Goal: Task Accomplishment & Management: Manage account settings

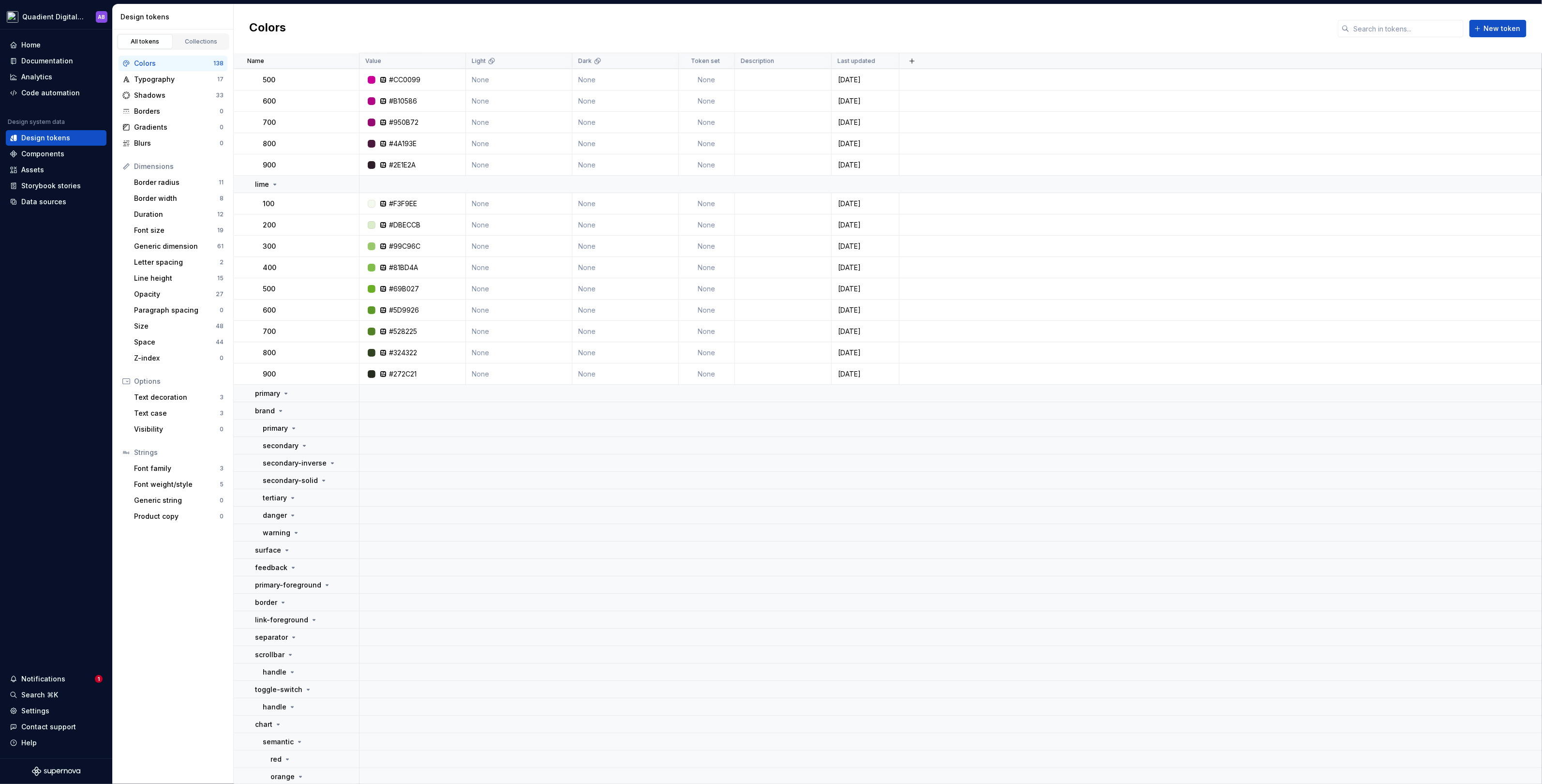
scroll to position [3089, 0]
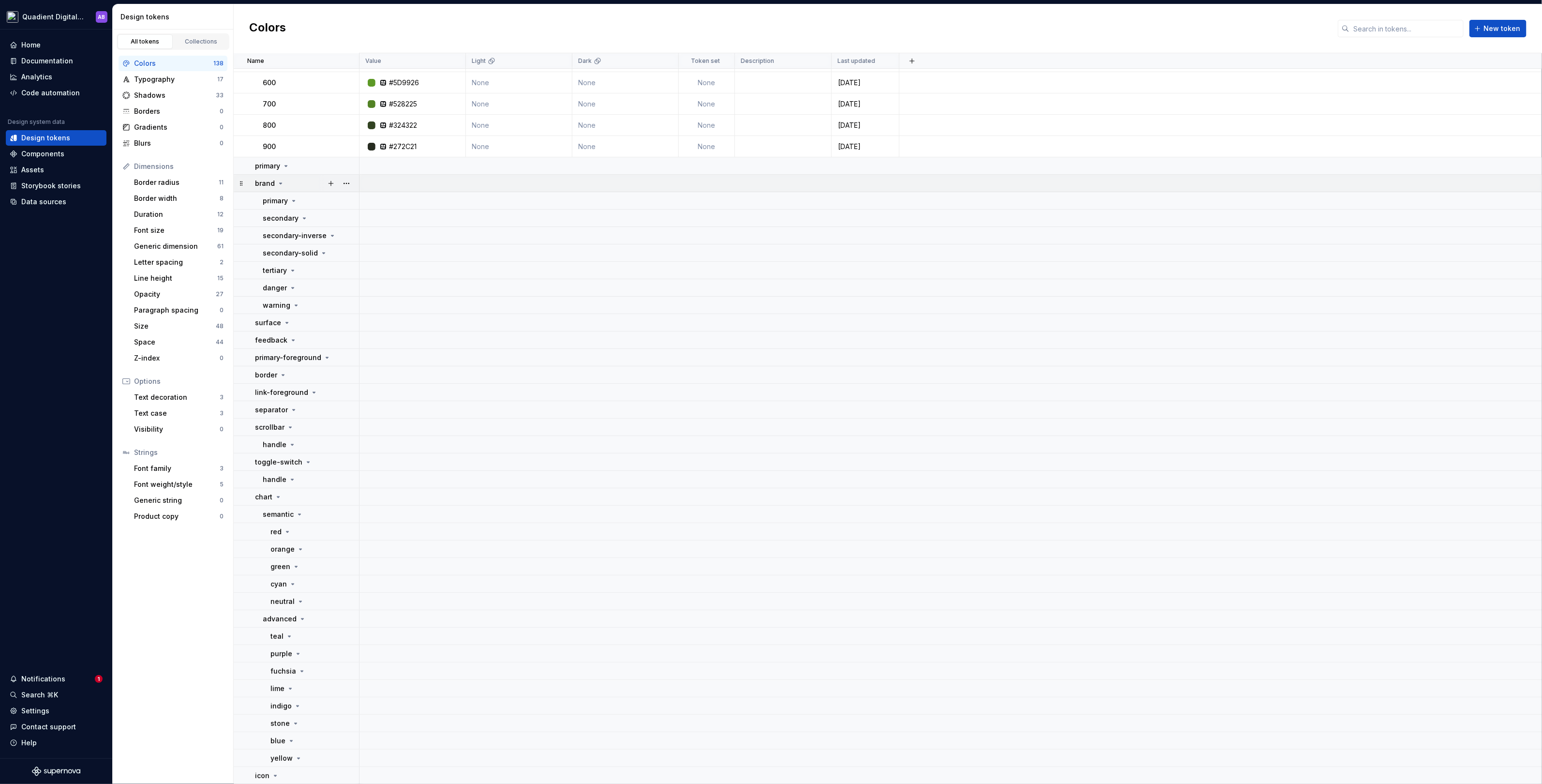
click at [277, 180] on icon at bounding box center [281, 183] width 8 height 8
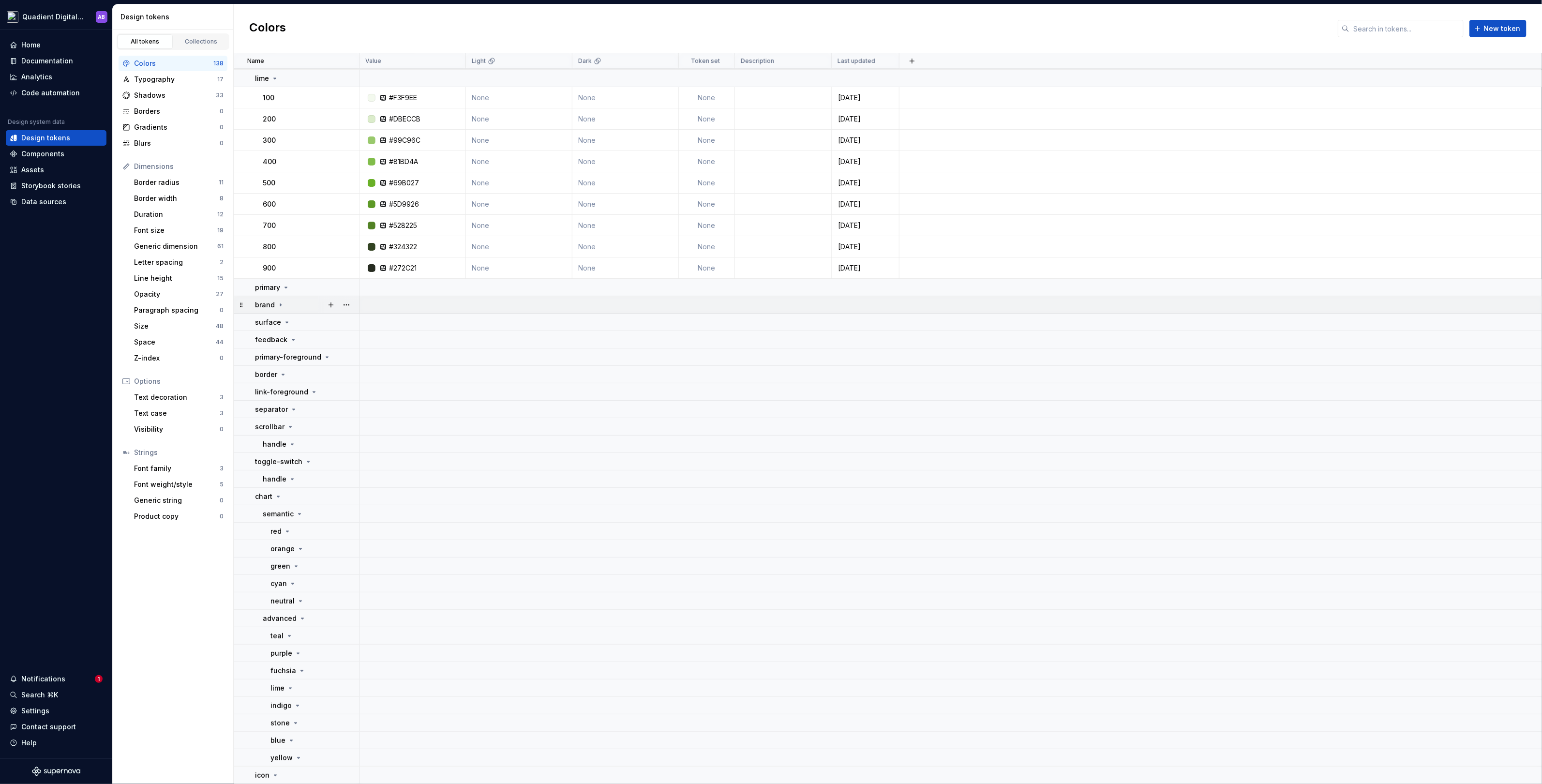
scroll to position [2968, 0]
click at [285, 281] on td "primary" at bounding box center [297, 288] width 126 height 17
click at [286, 287] on icon at bounding box center [286, 288] width 8 height 8
click at [287, 287] on icon at bounding box center [287, 287] width 3 height 1
click at [282, 301] on icon at bounding box center [281, 305] width 8 height 8
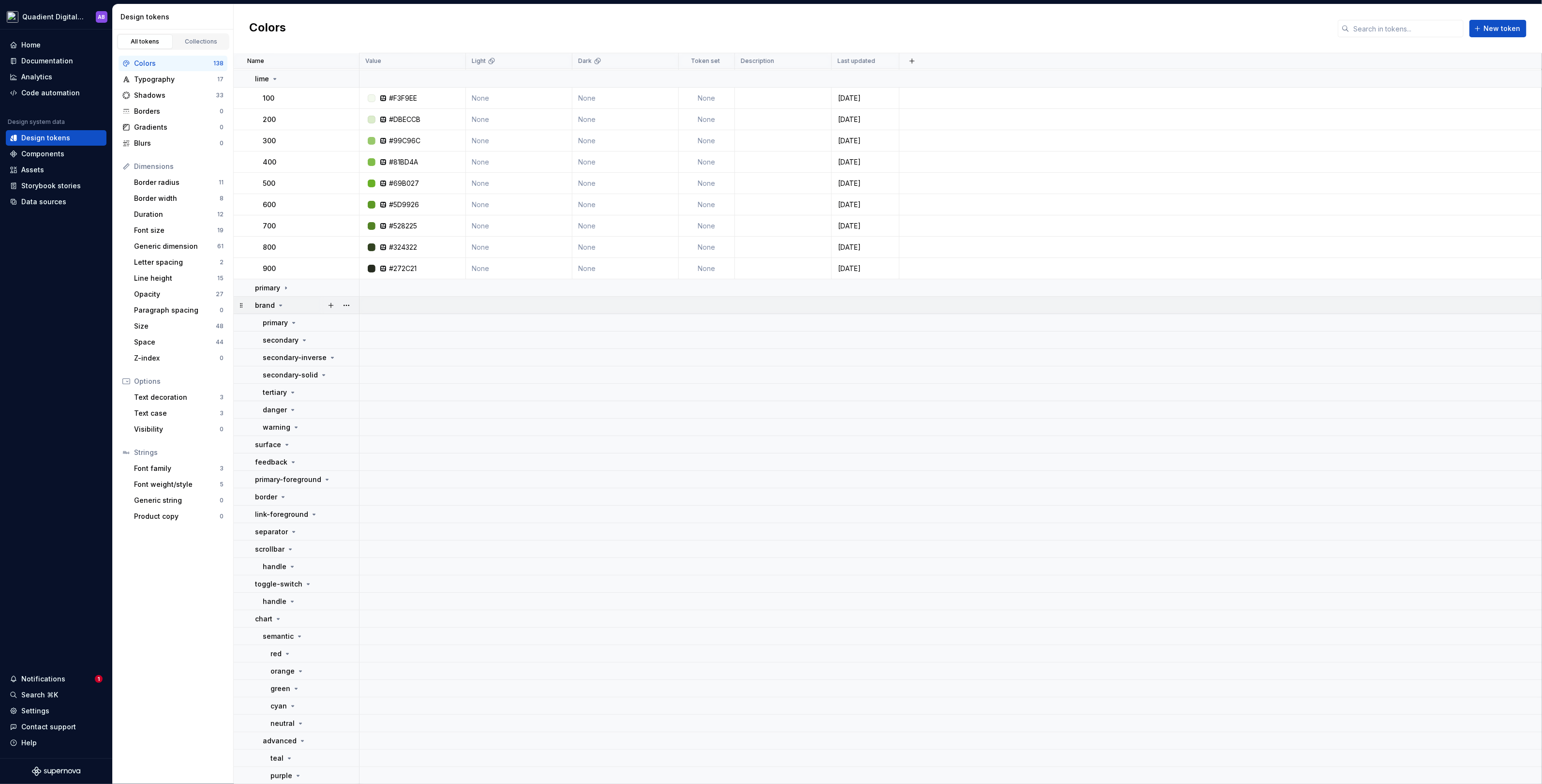
scroll to position [3089, 0]
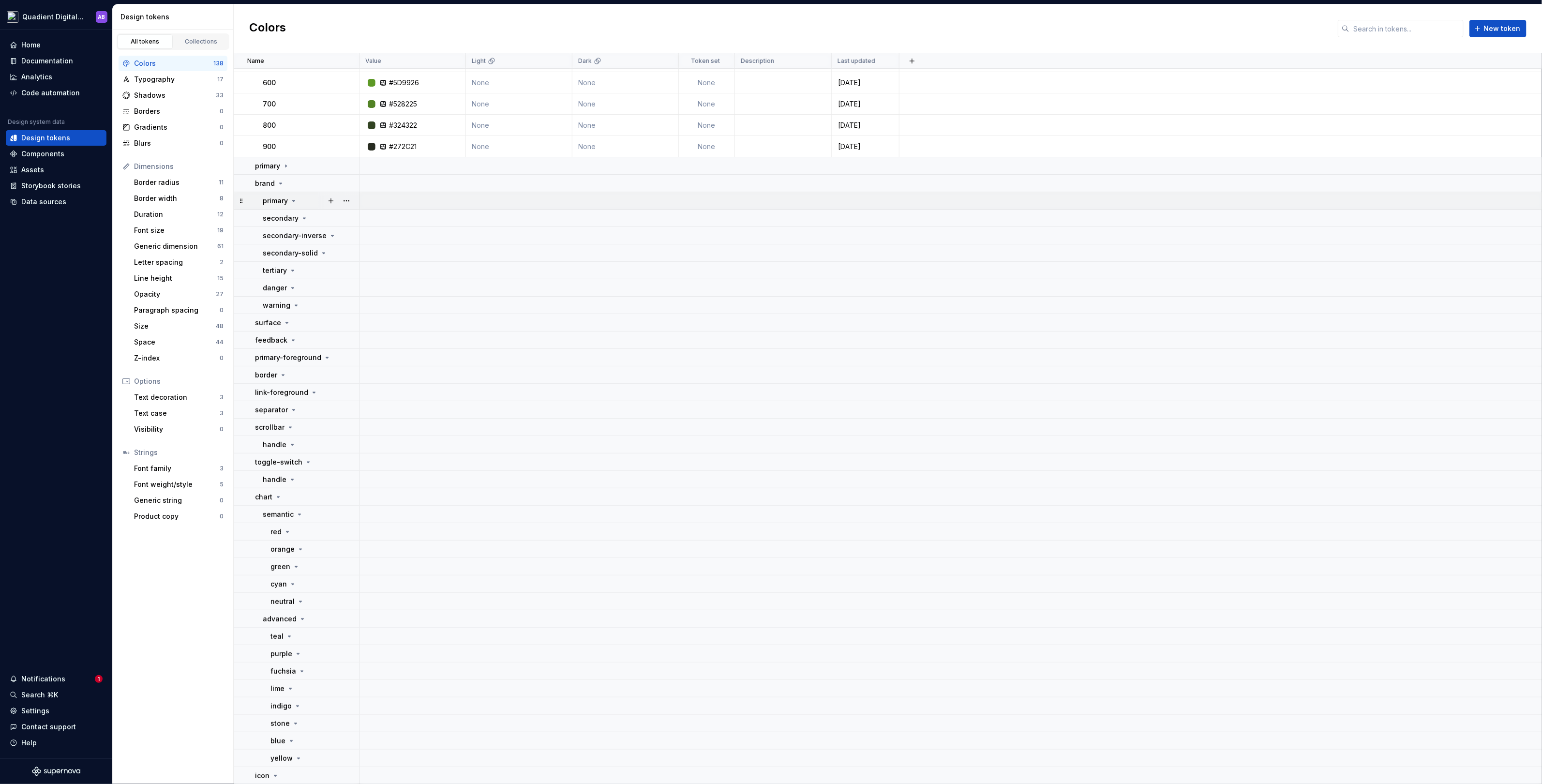
click at [292, 200] on icon at bounding box center [294, 201] width 8 height 8
click at [293, 200] on icon at bounding box center [293, 201] width 1 height 3
click at [305, 216] on icon at bounding box center [305, 219] width 8 height 8
click at [327, 231] on button "button" at bounding box center [331, 235] width 13 height 13
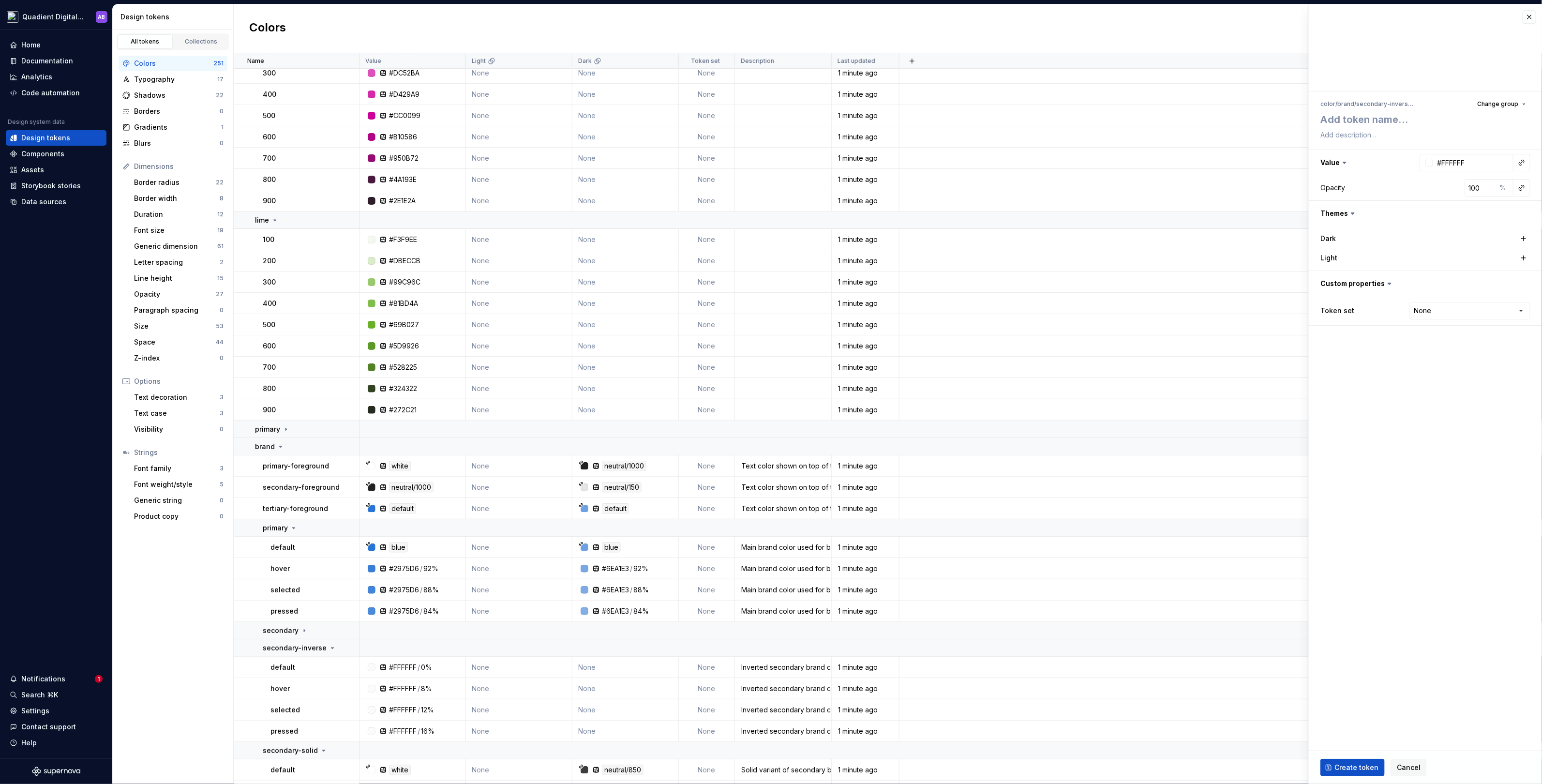
scroll to position [2973, 0]
click at [280, 449] on icon at bounding box center [281, 449] width 3 height 1
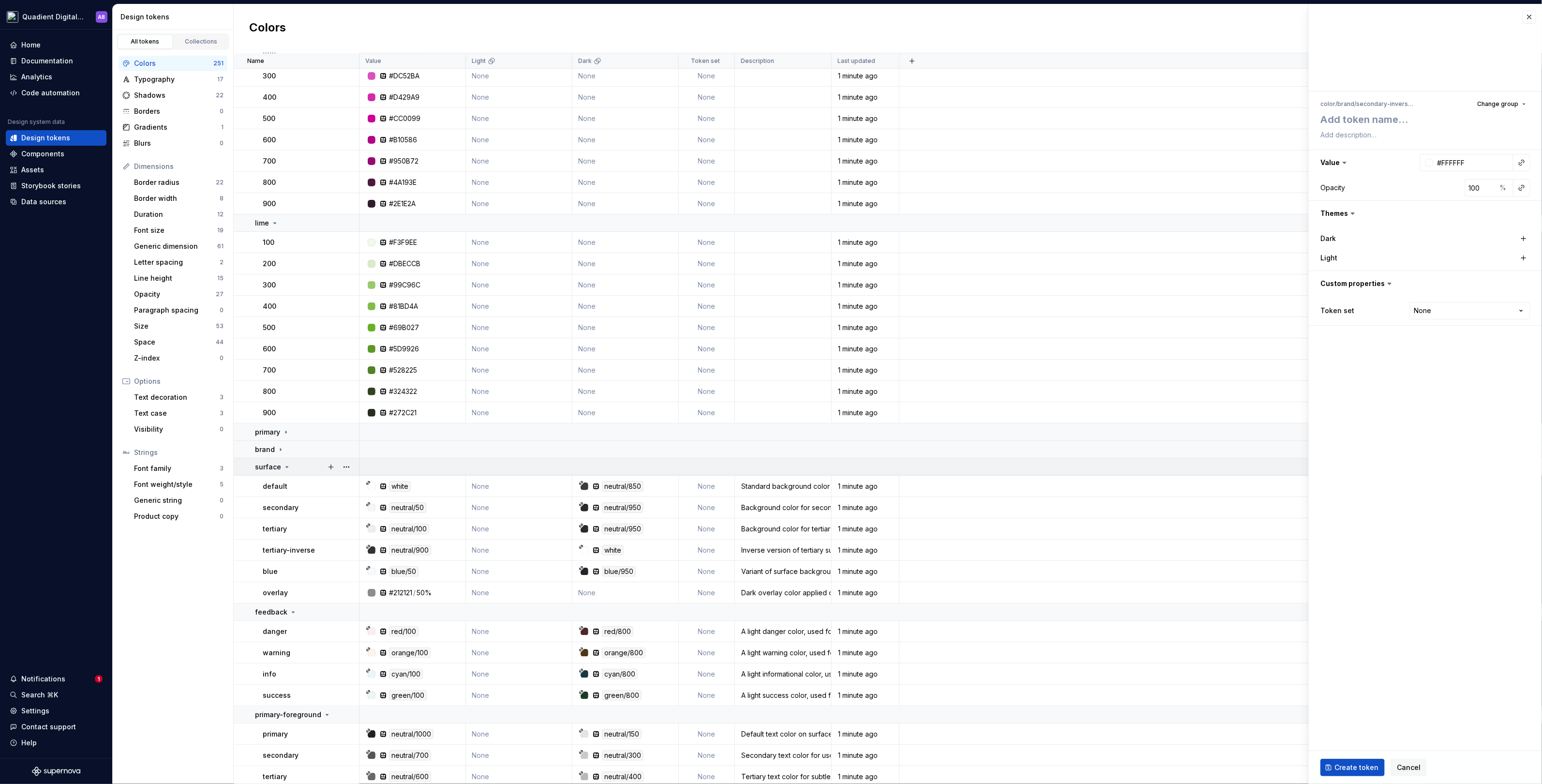
click at [288, 465] on icon at bounding box center [287, 467] width 8 height 8
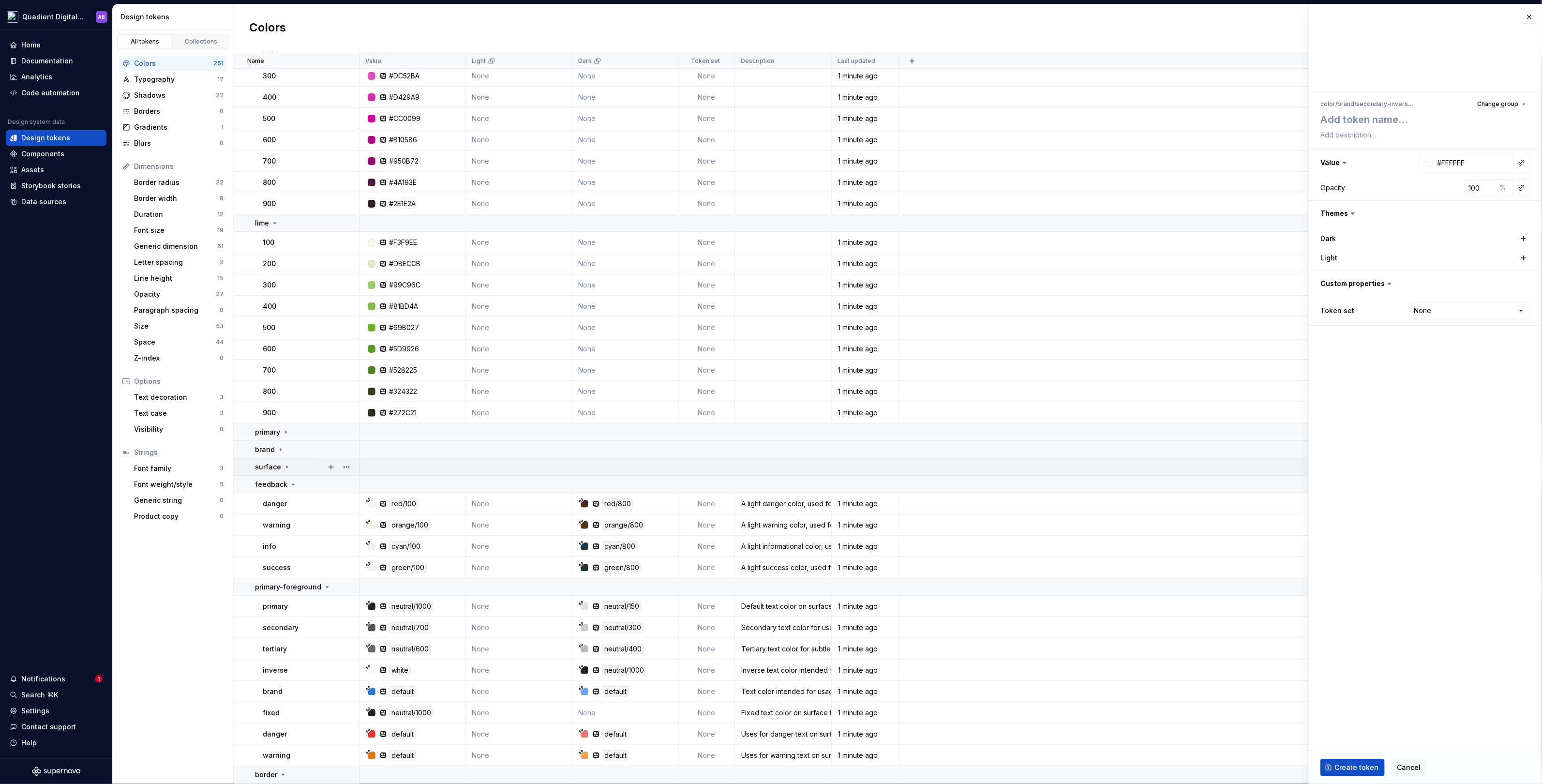
click at [287, 465] on icon at bounding box center [287, 467] width 1 height 3
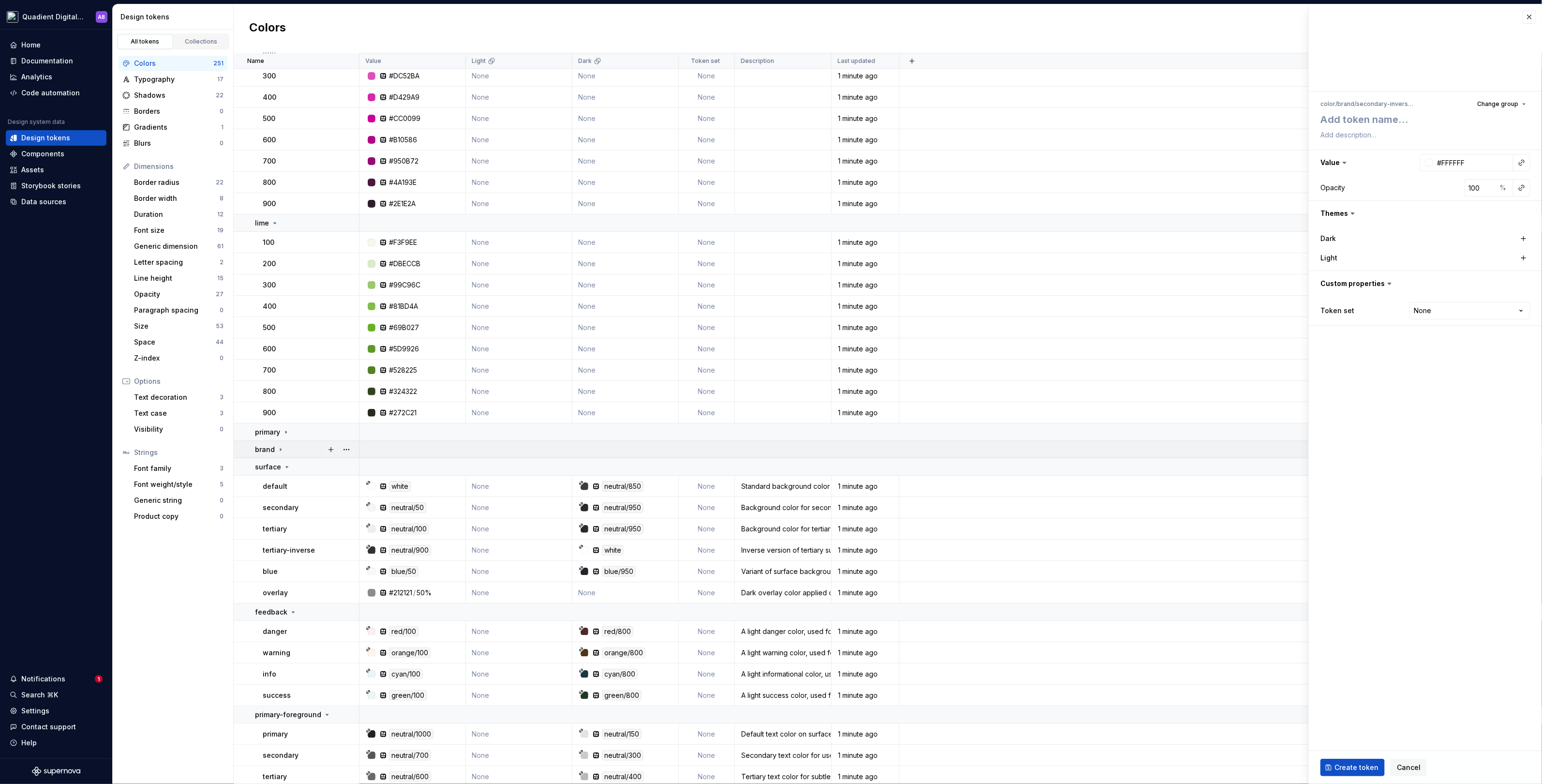
click at [281, 447] on icon at bounding box center [281, 449] width 8 height 8
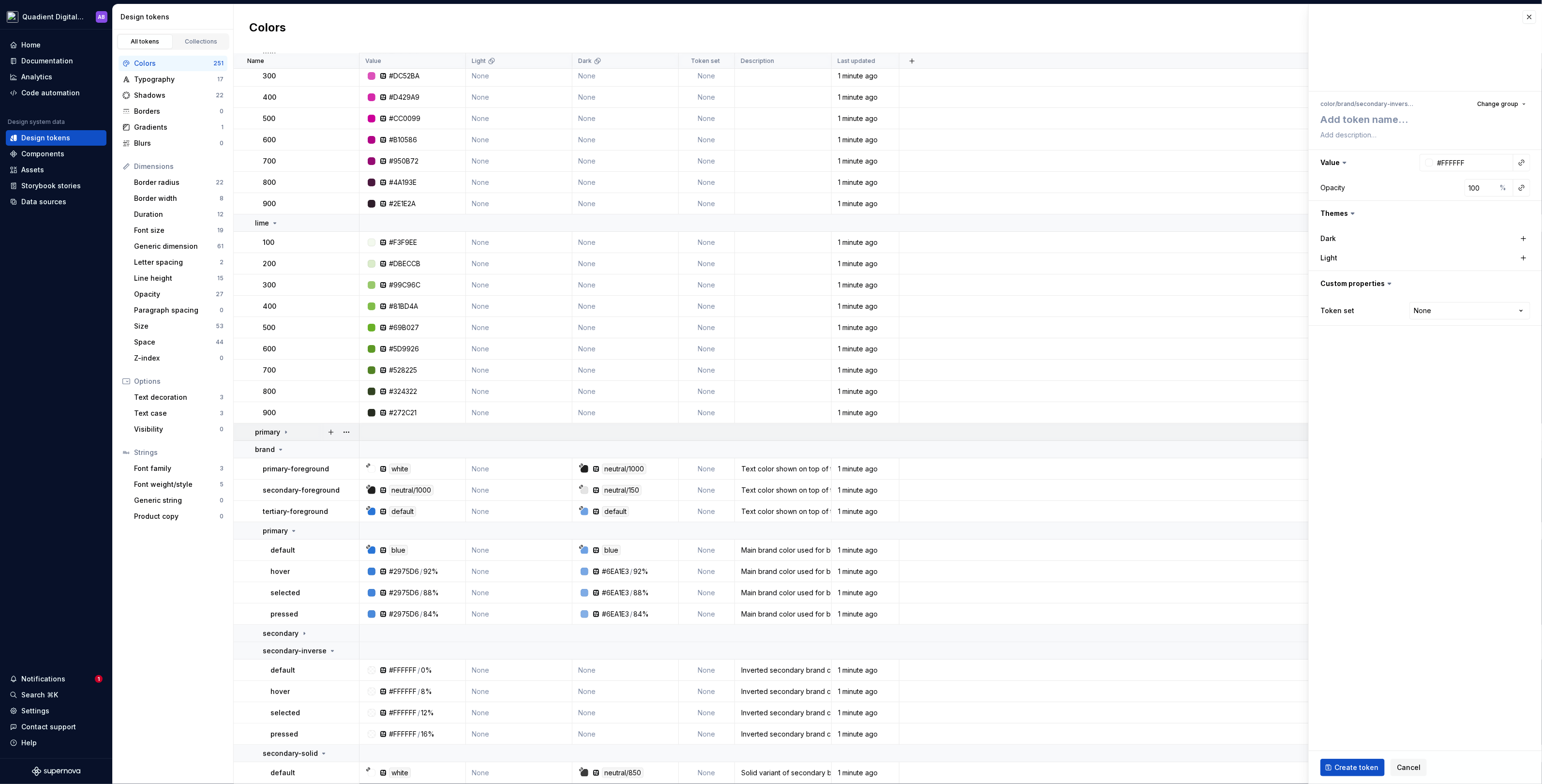
click at [287, 430] on icon at bounding box center [286, 432] width 8 height 8
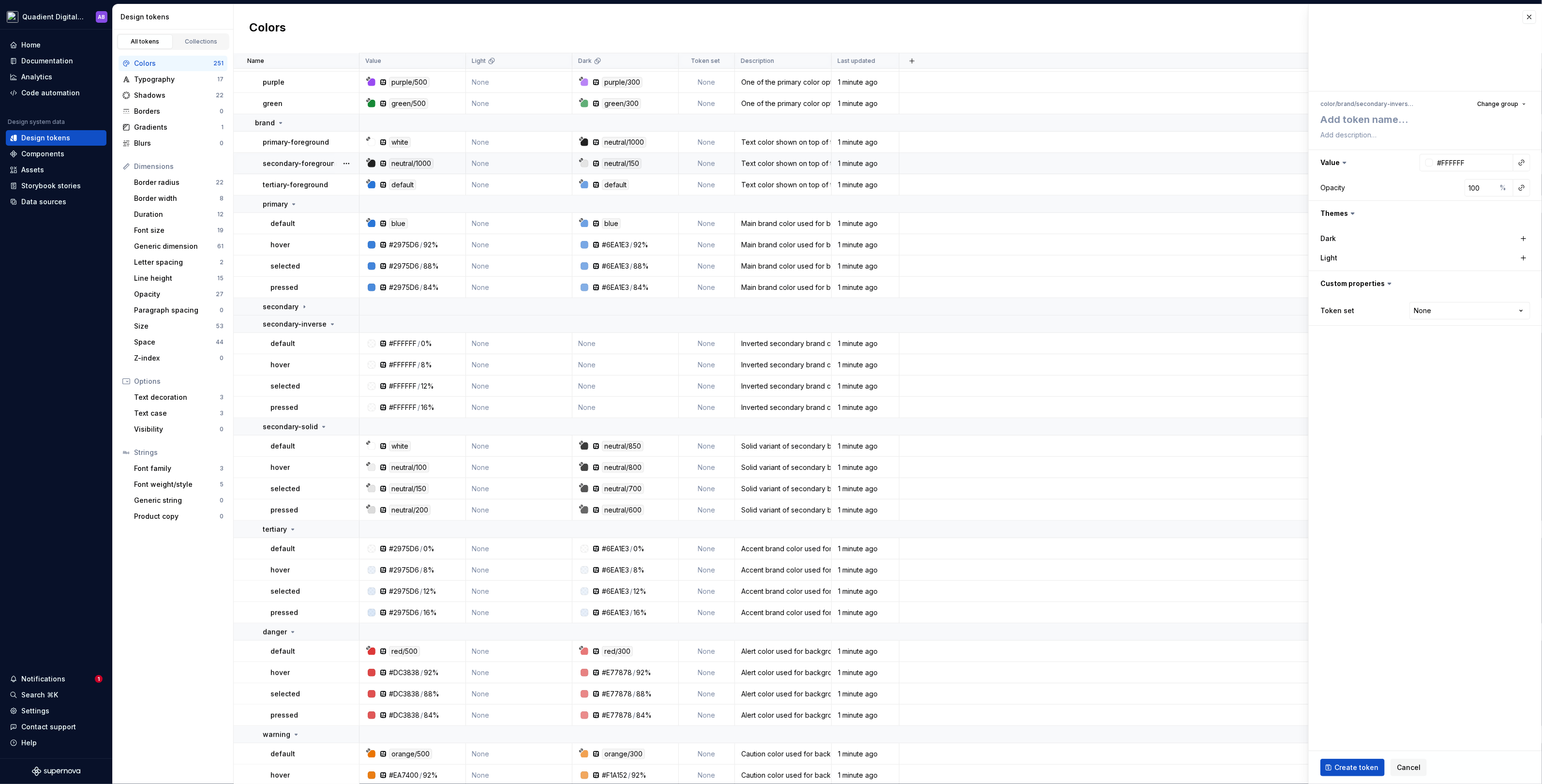
scroll to position [3407, 0]
click at [303, 305] on icon at bounding box center [305, 305] width 8 height 8
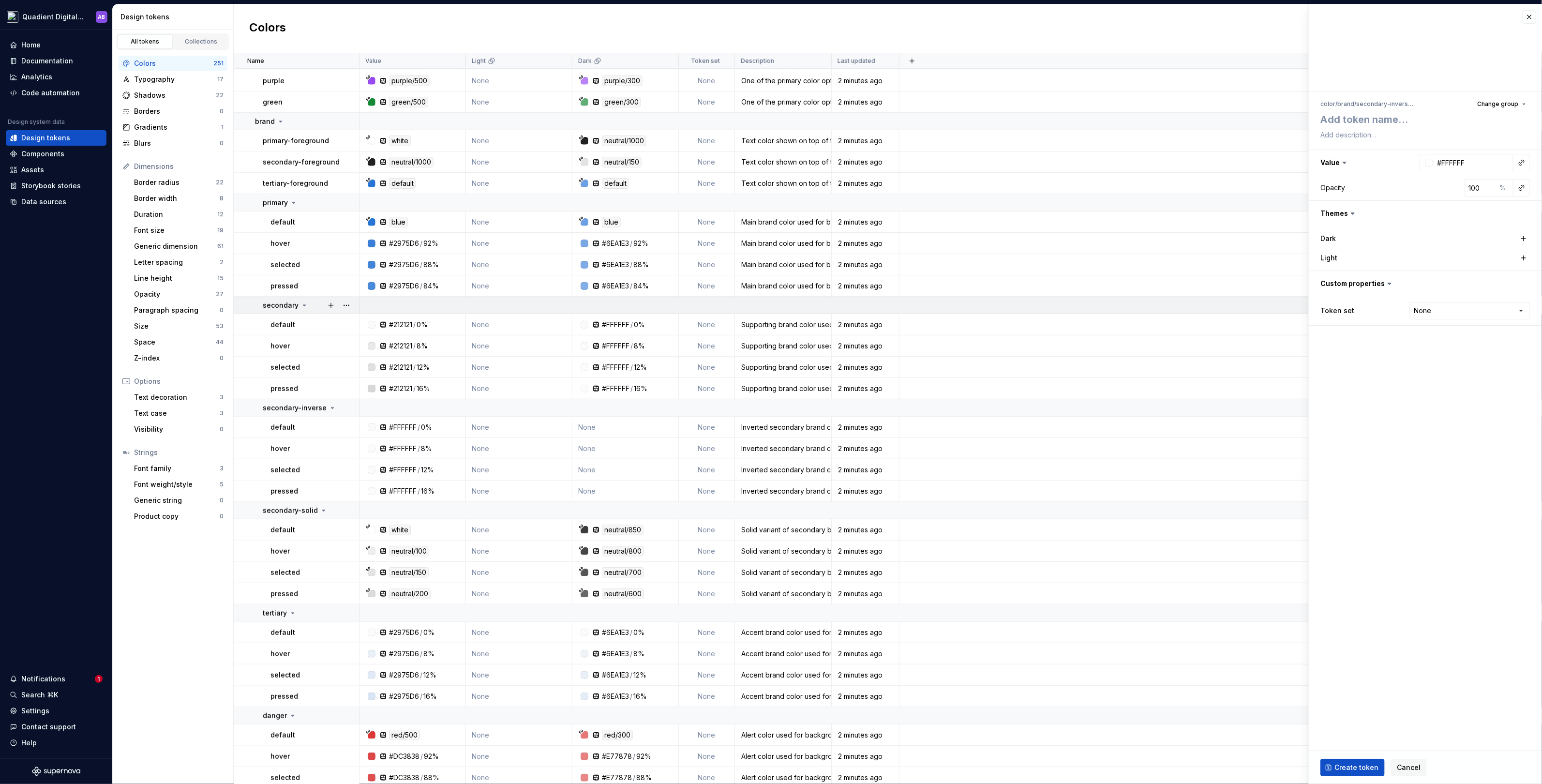
click at [303, 305] on icon at bounding box center [305, 305] width 3 height 1
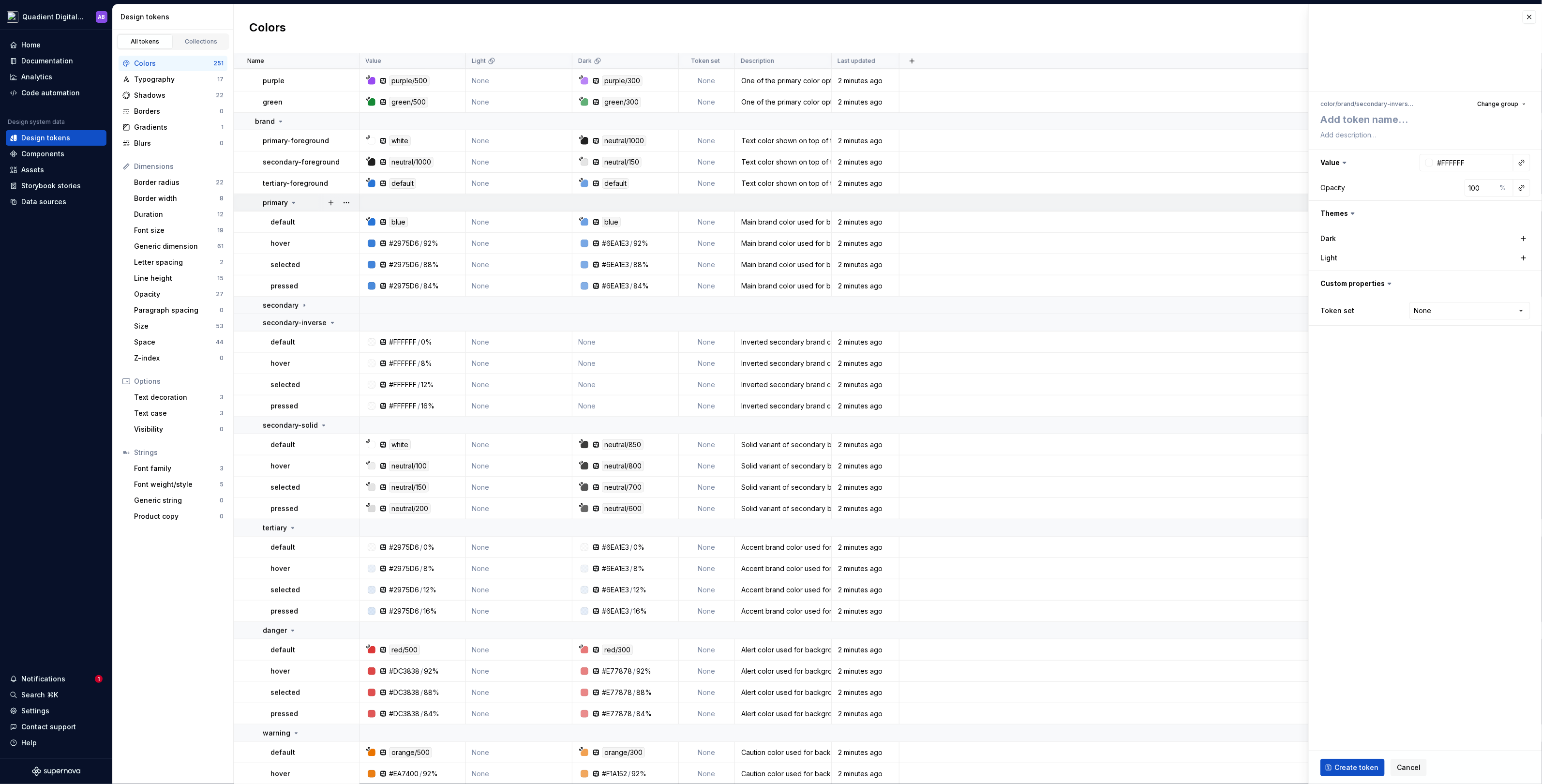
click at [295, 199] on icon at bounding box center [294, 203] width 8 height 8
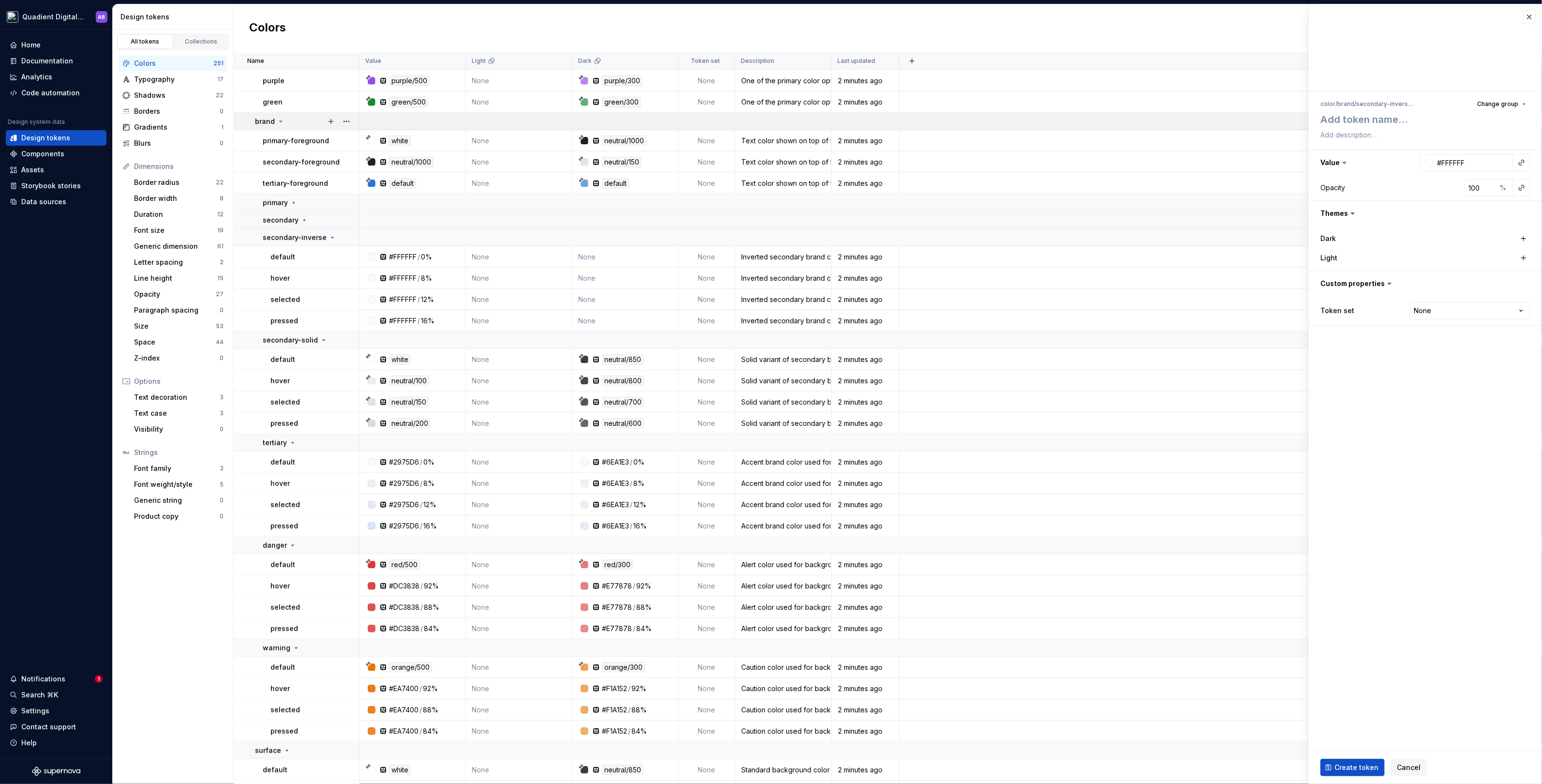
click at [279, 119] on icon at bounding box center [281, 121] width 8 height 8
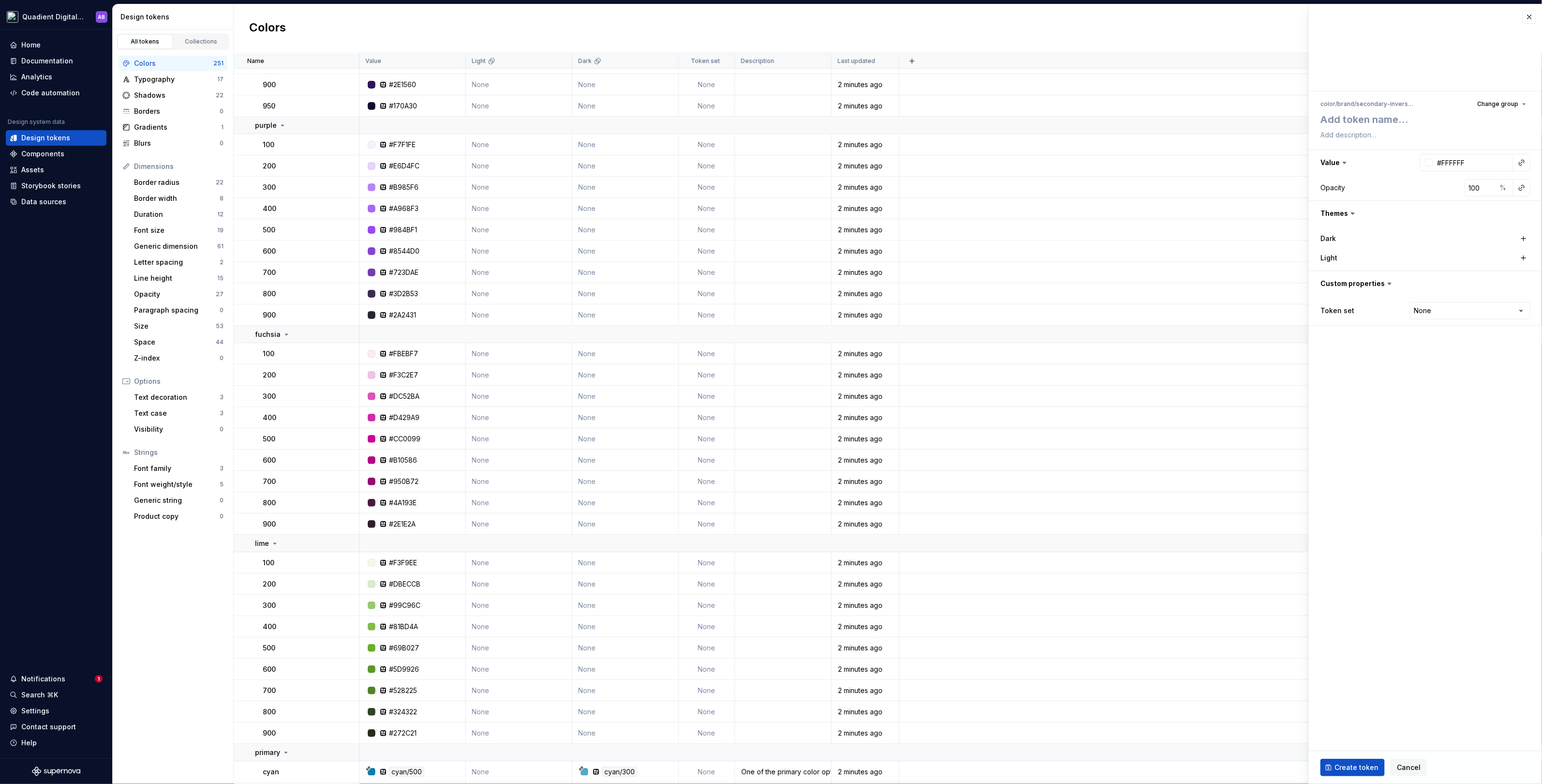
scroll to position [2617, 0]
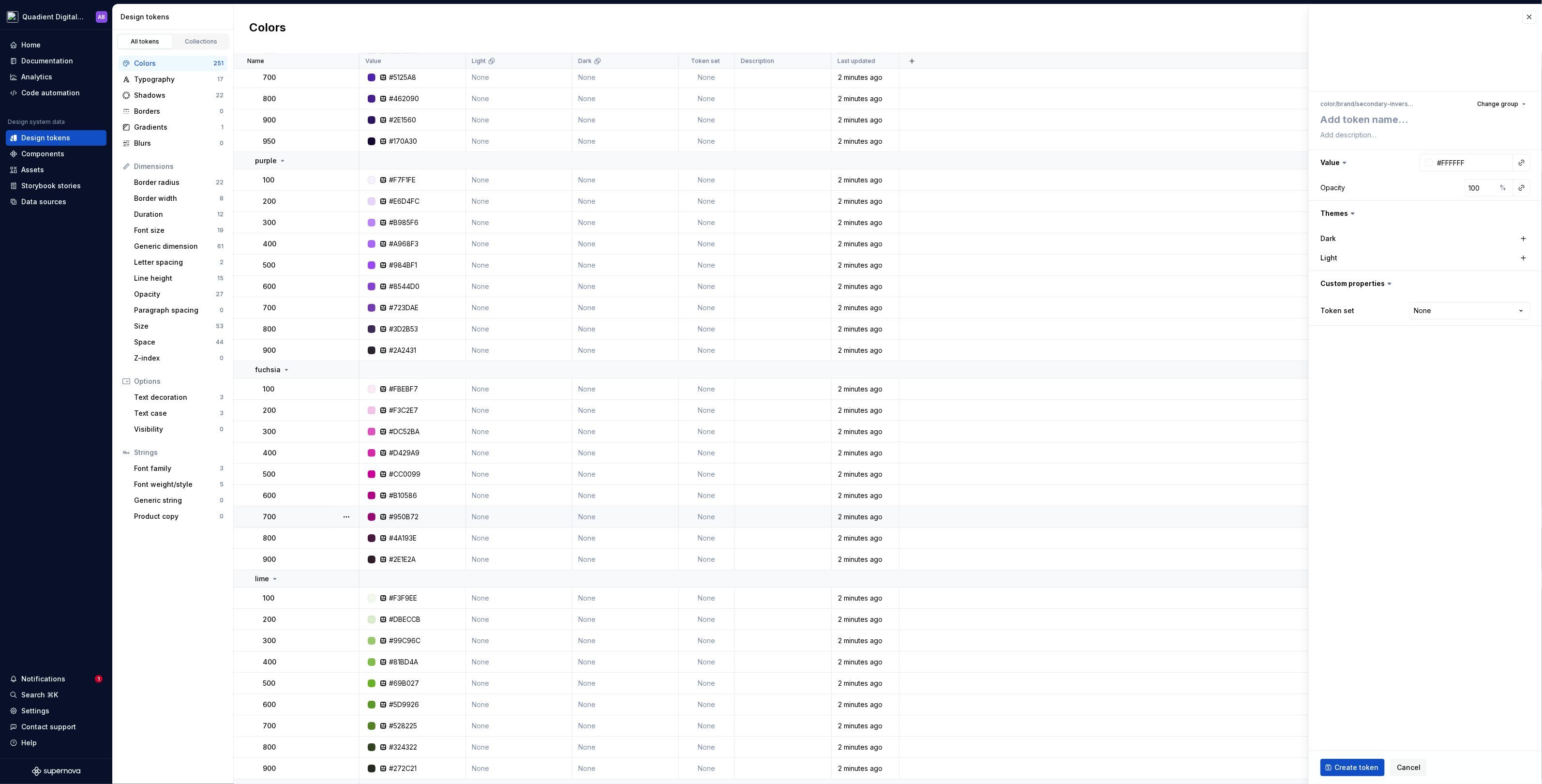
type textarea "*"
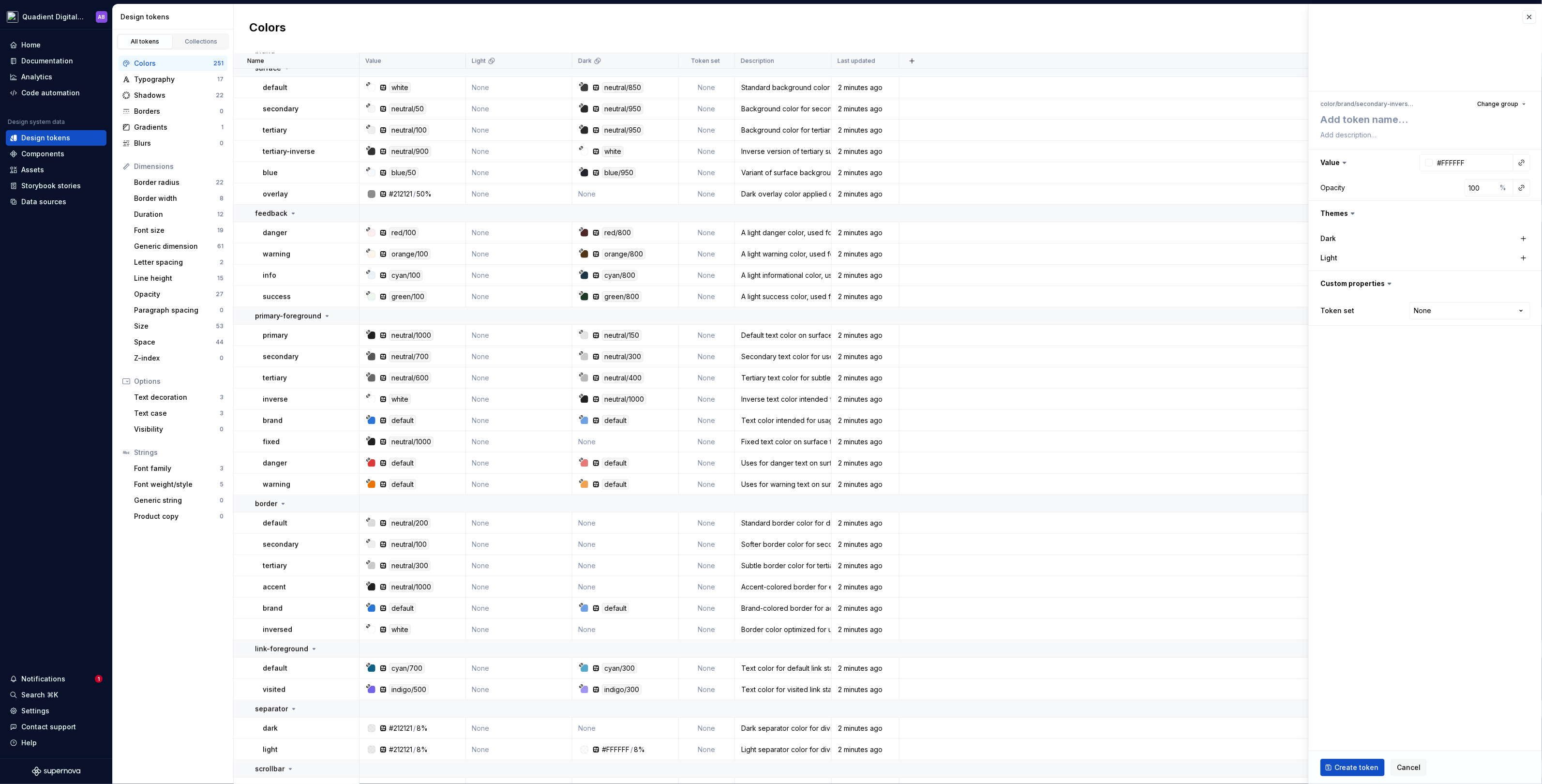
scroll to position [3481, 0]
click at [322, 308] on div at bounding box center [339, 311] width 41 height 17
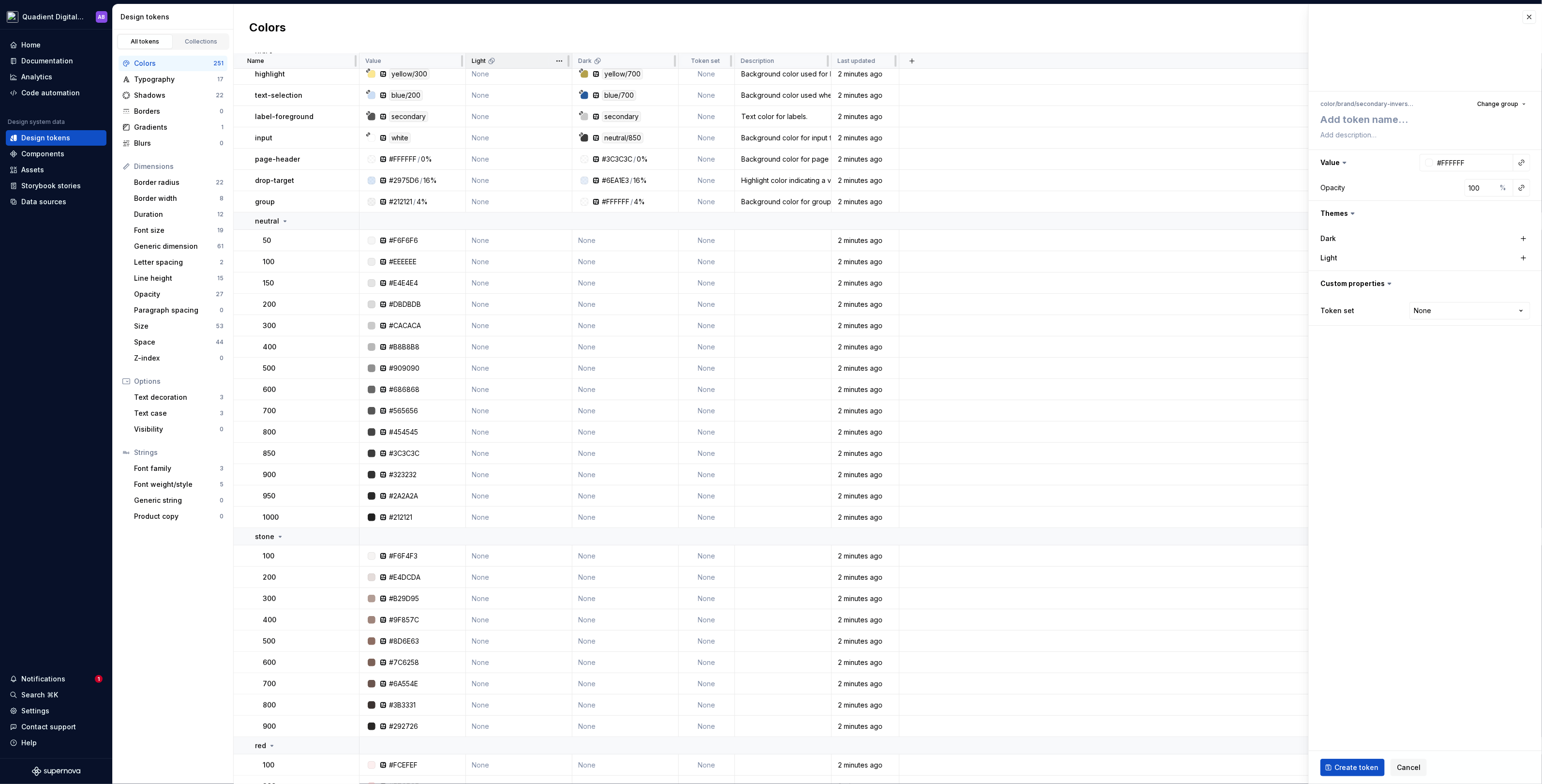
scroll to position [0, 0]
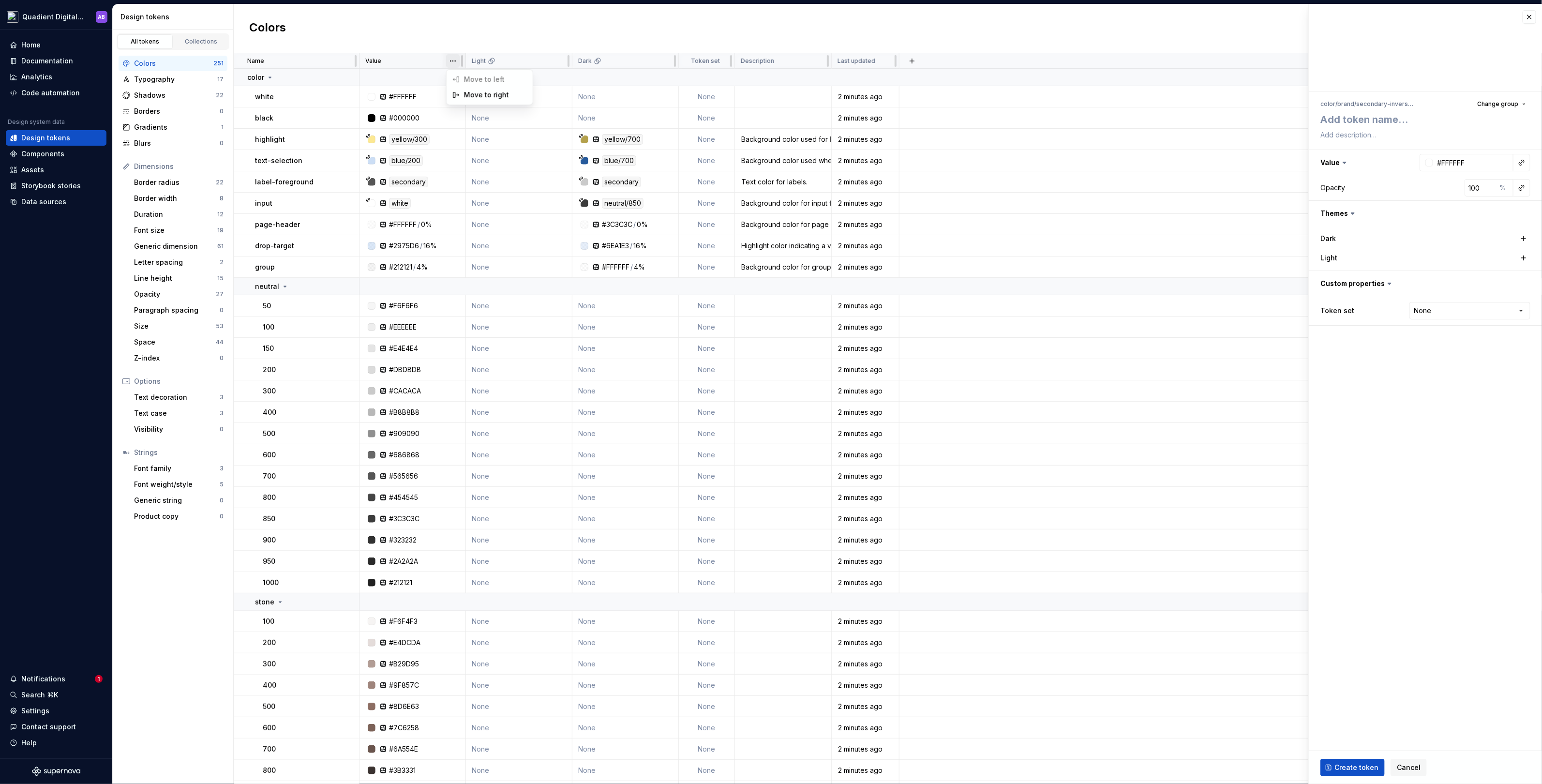
click at [454, 62] on html "Quadient Digital Design System AB Home Documentation Analytics Code automation …" at bounding box center [771, 392] width 1542 height 784
click at [532, 64] on html "Quadient Digital Design System AB Home Documentation Analytics Code automation …" at bounding box center [771, 392] width 1542 height 784
click at [373, 61] on p "Value" at bounding box center [373, 61] width 16 height 8
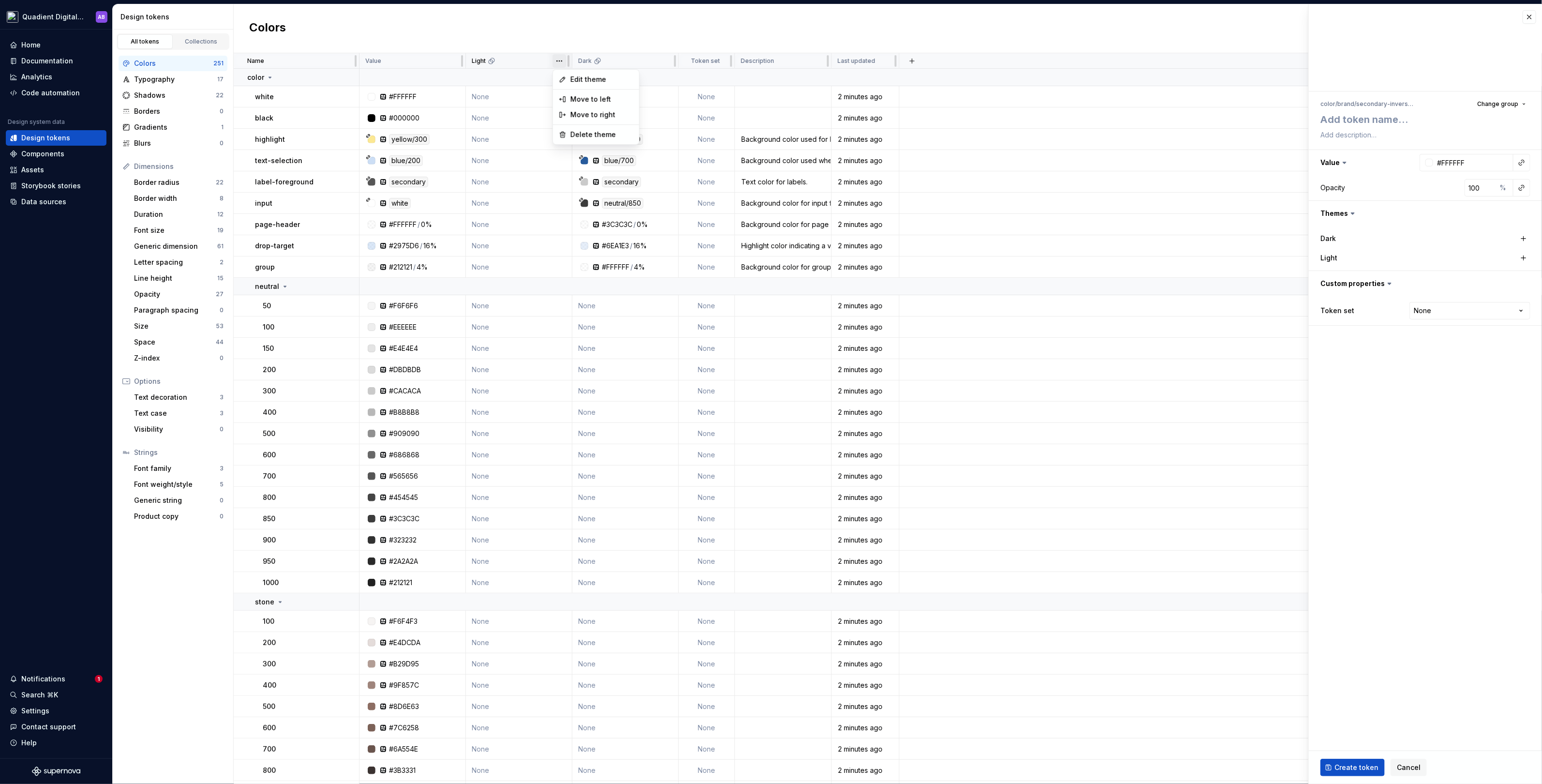
click at [559, 59] on html "Quadient Digital Design System AB Home Documentation Analytics Code automation …" at bounding box center [771, 392] width 1542 height 784
click at [596, 133] on span "Delete theme" at bounding box center [602, 135] width 63 height 10
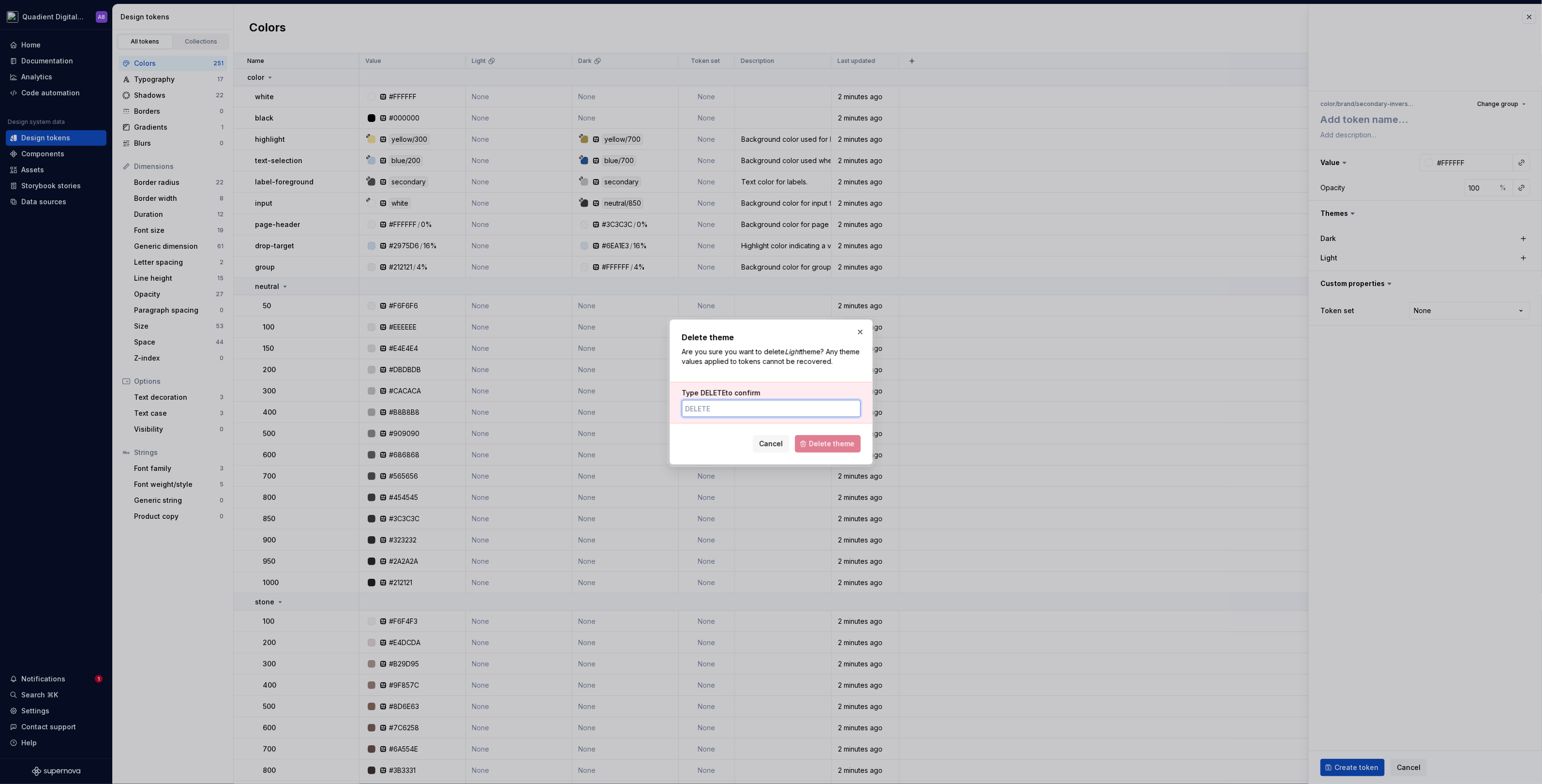
click at [775, 400] on input "Type DELETE to confirm" at bounding box center [771, 409] width 179 height 17
type input "delete"
click at [776, 440] on span "Cancel" at bounding box center [771, 443] width 24 height 10
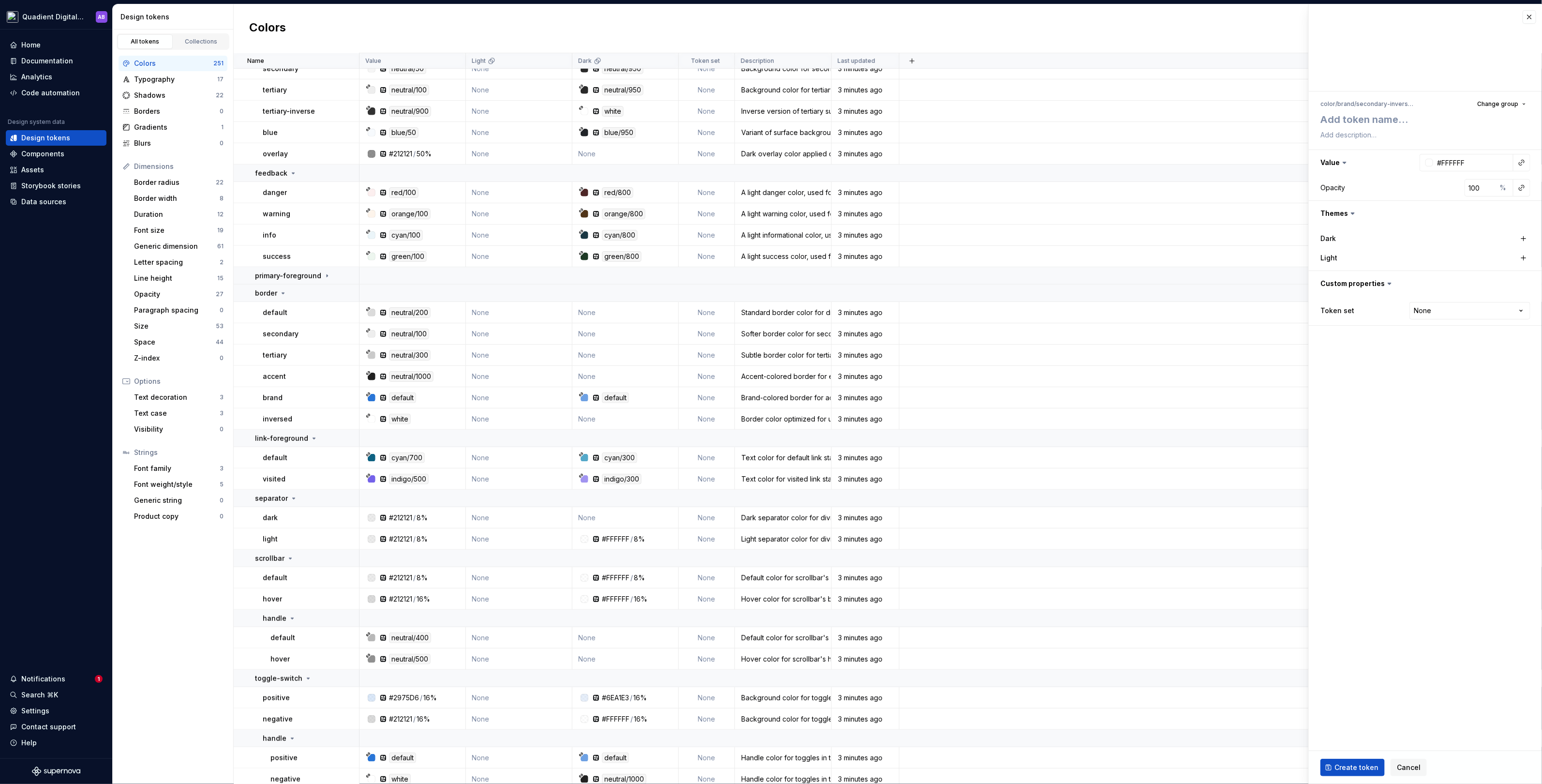
scroll to position [3517, 0]
click at [323, 273] on div at bounding box center [339, 276] width 41 height 17
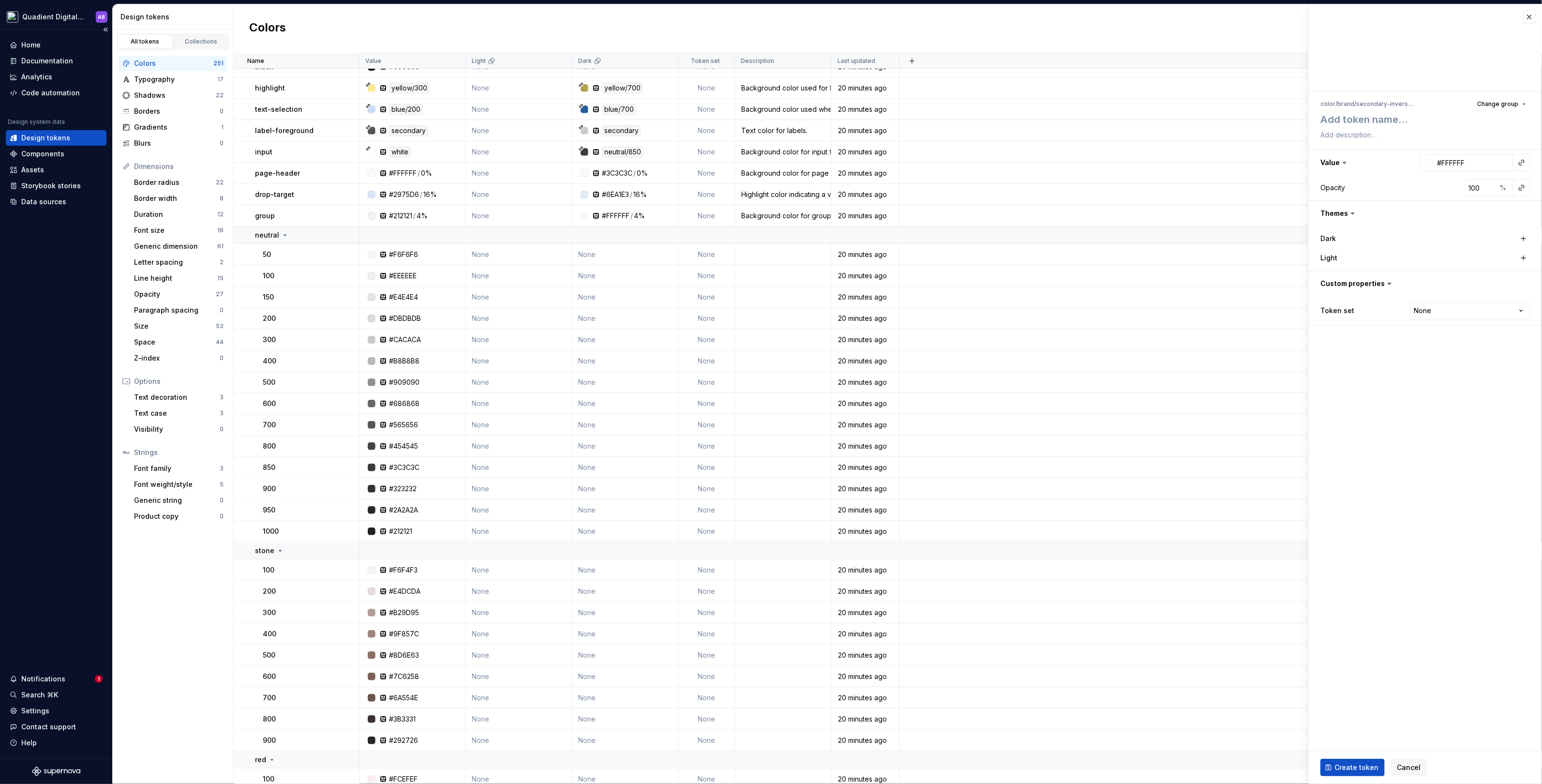
scroll to position [53, 0]
type textarea "*"
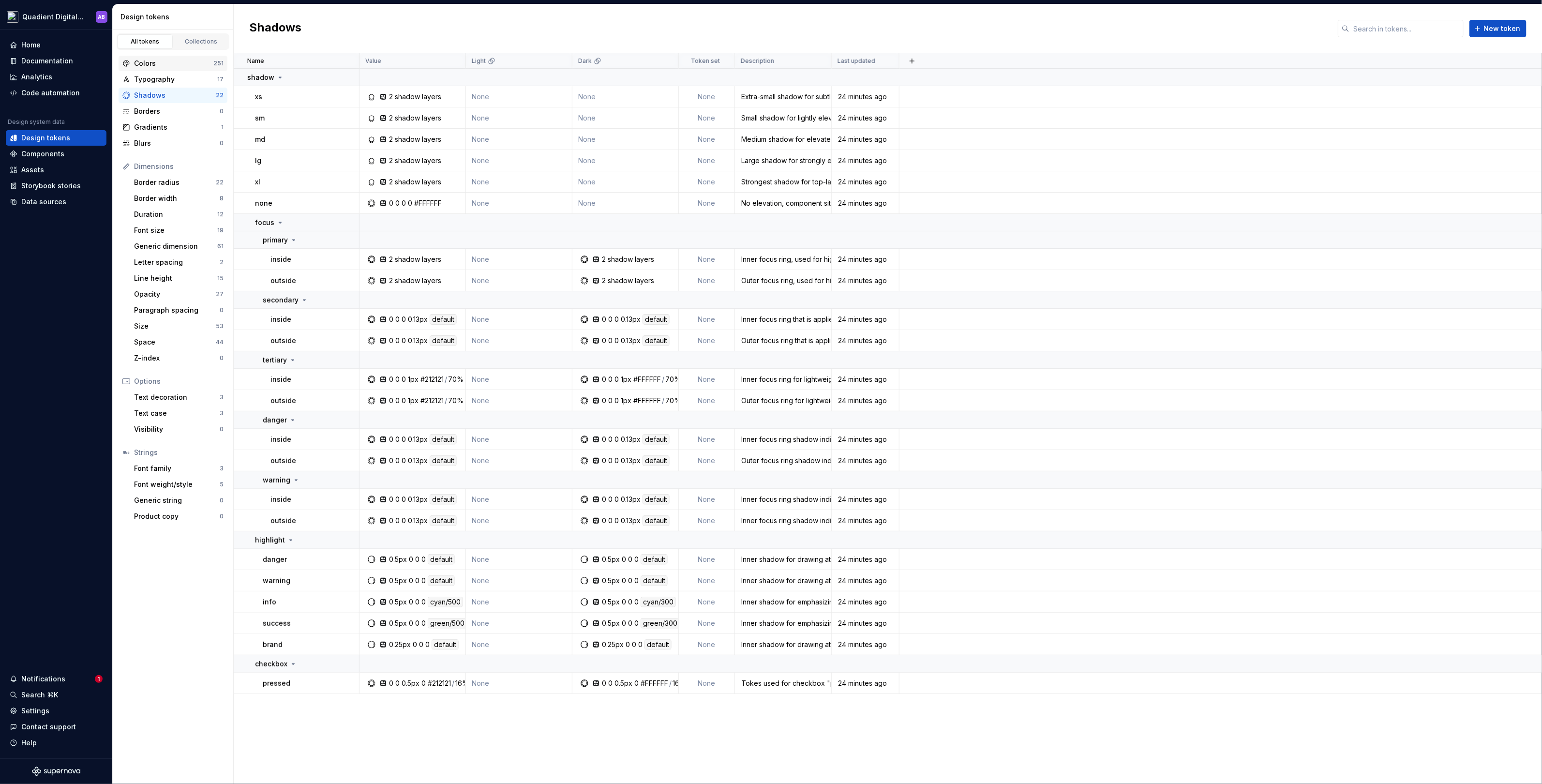
click at [175, 61] on div "Colors" at bounding box center [173, 63] width 79 height 10
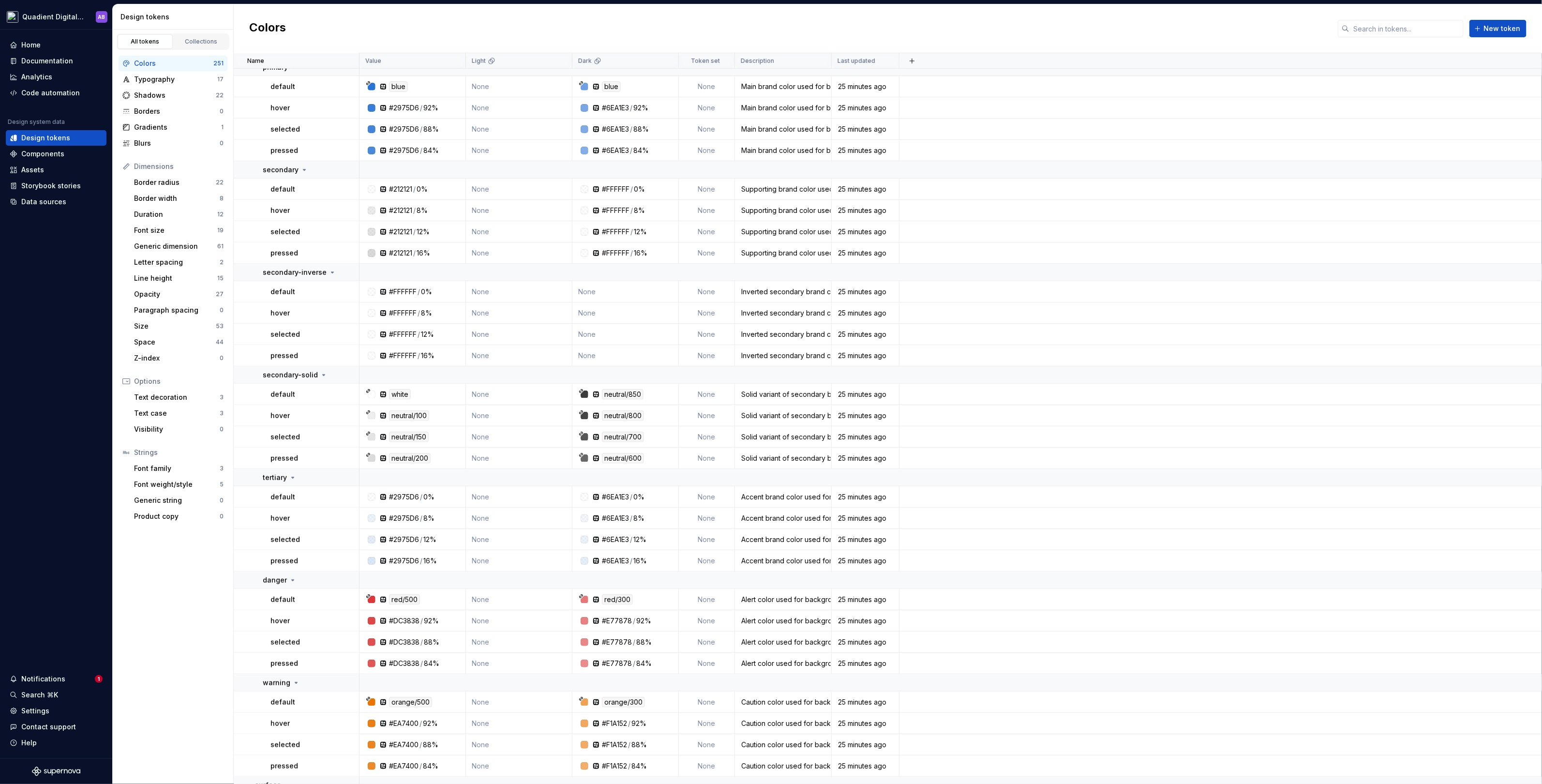
scroll to position [3563, 0]
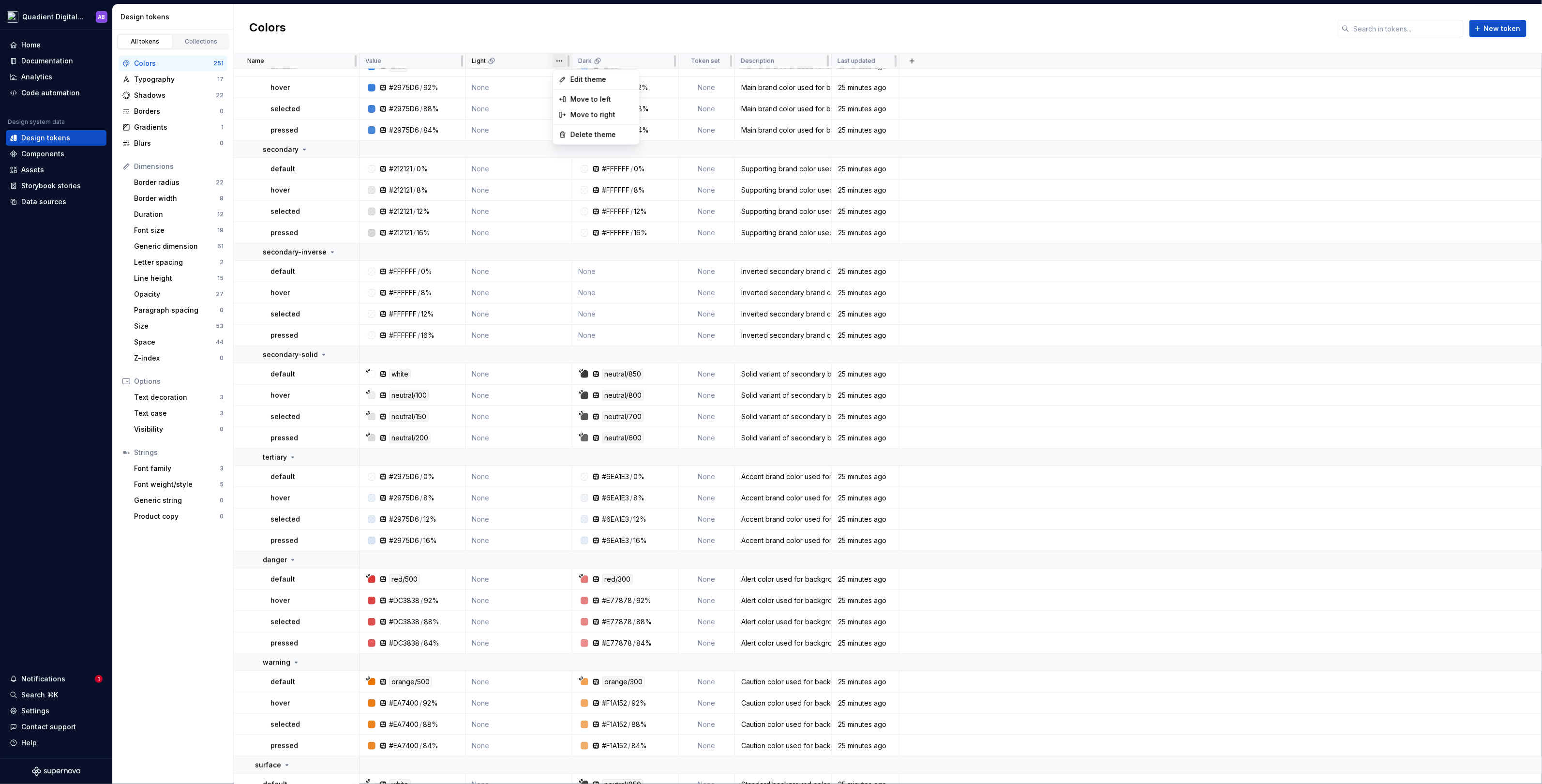
click at [558, 61] on html "Quadient Digital Design System AB Home Documentation Analytics Code automation …" at bounding box center [771, 392] width 1542 height 784
click at [594, 137] on span "Delete theme" at bounding box center [602, 135] width 63 height 10
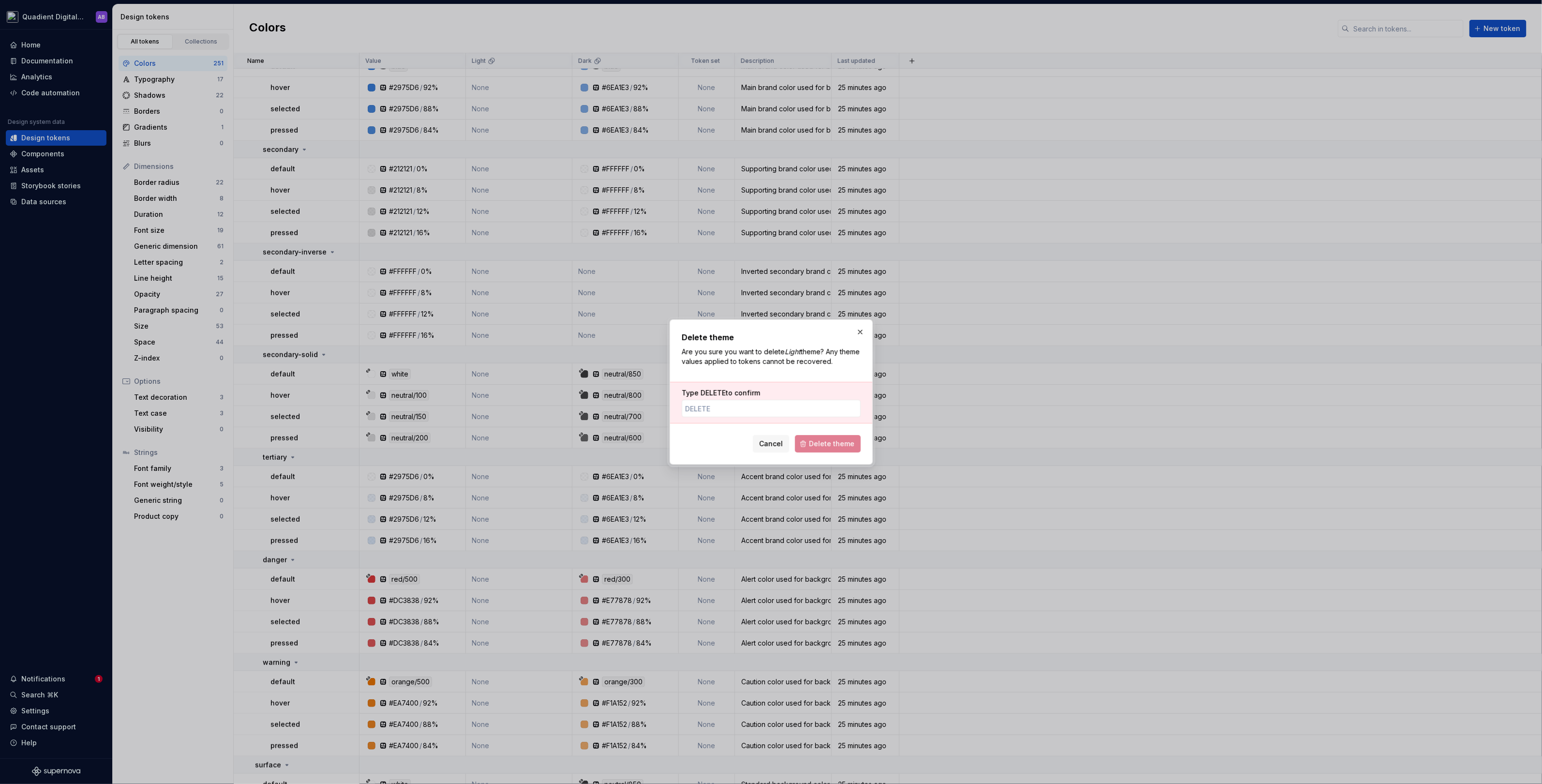
click at [774, 433] on div "Cancel Delete theme" at bounding box center [771, 442] width 179 height 21
click at [774, 440] on span "Cancel" at bounding box center [771, 443] width 24 height 10
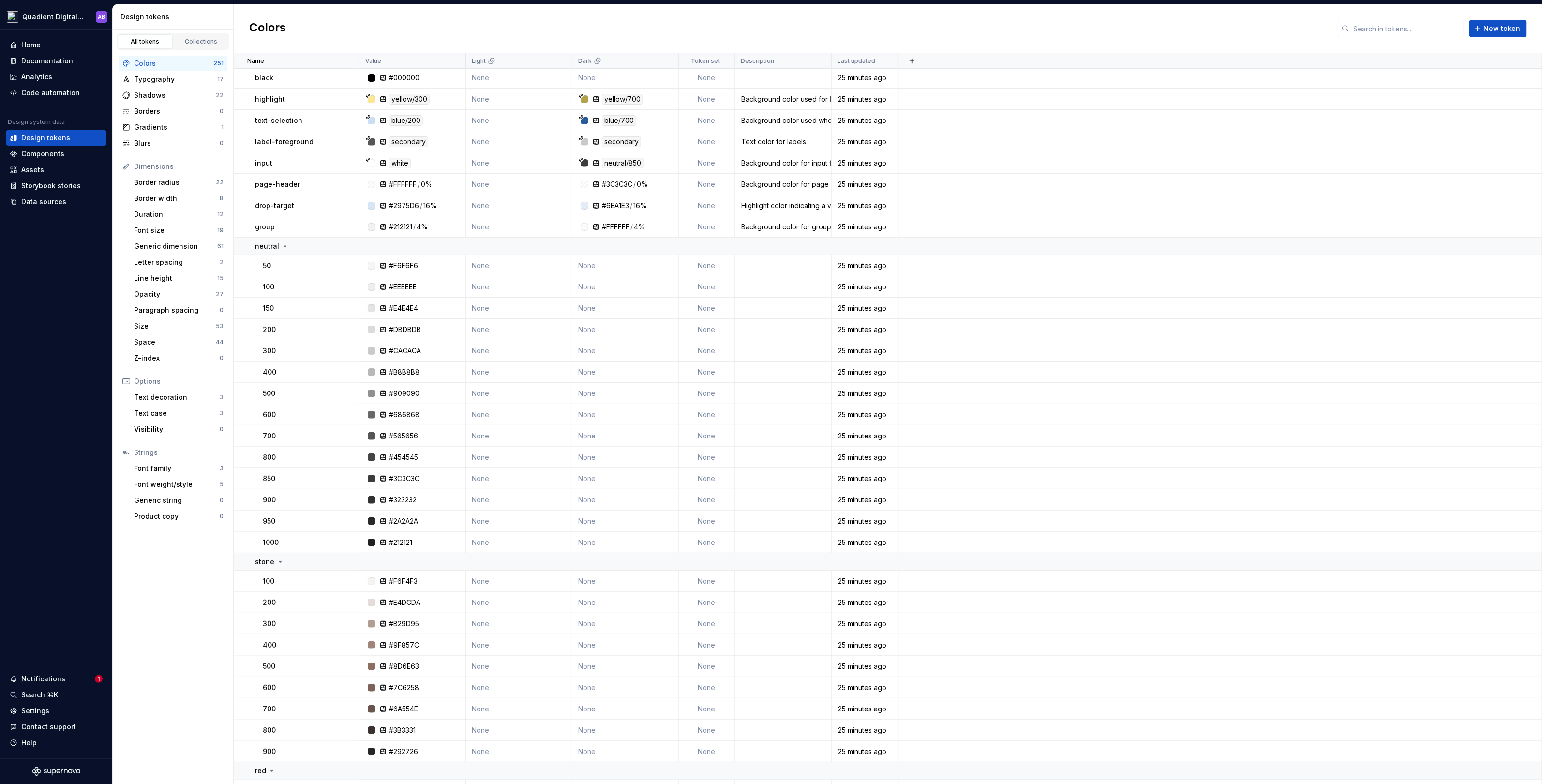
scroll to position [0, 0]
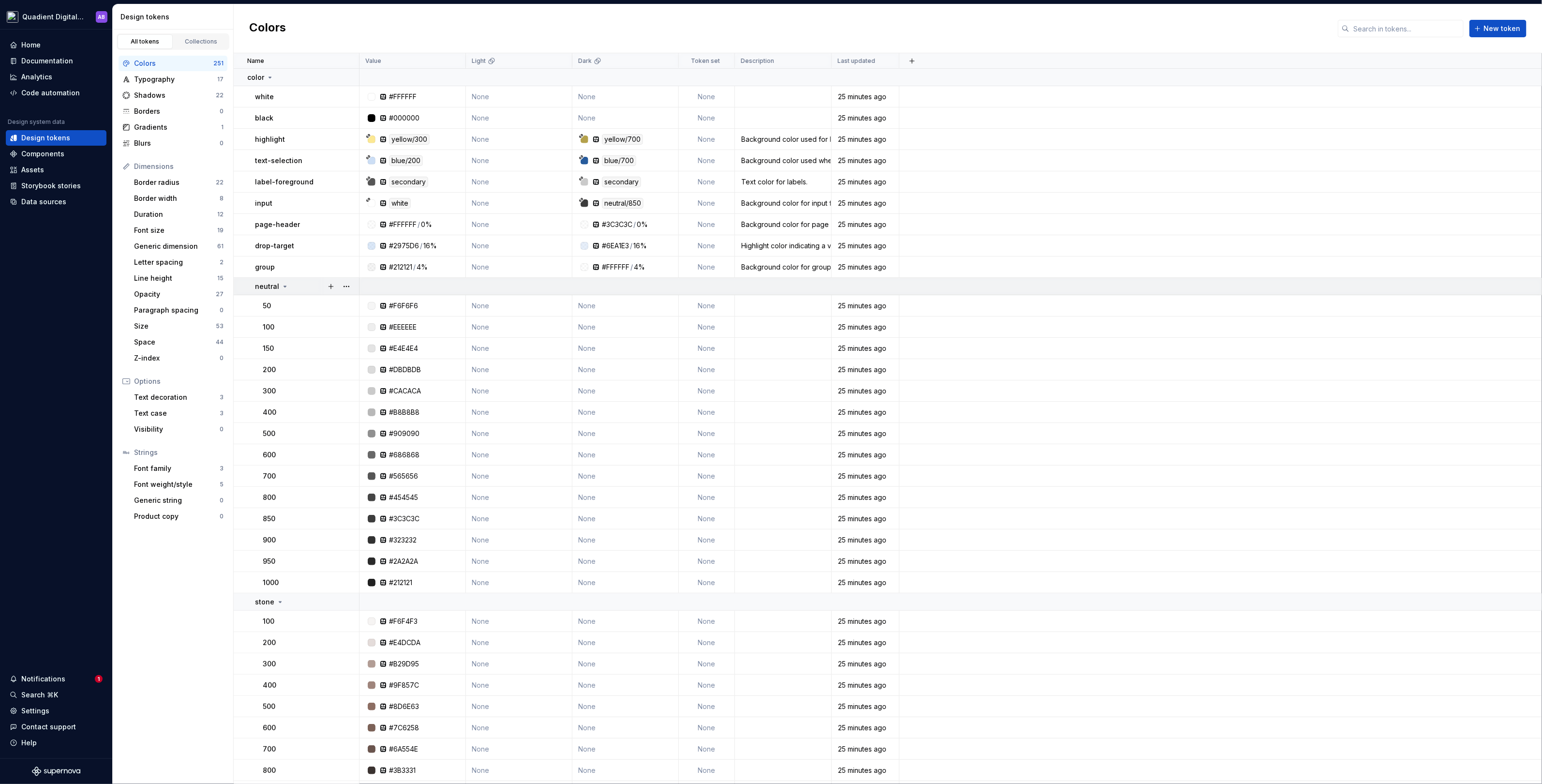
click at [281, 283] on icon at bounding box center [285, 287] width 8 height 8
click at [282, 299] on div "stone" at bounding box center [270, 304] width 29 height 10
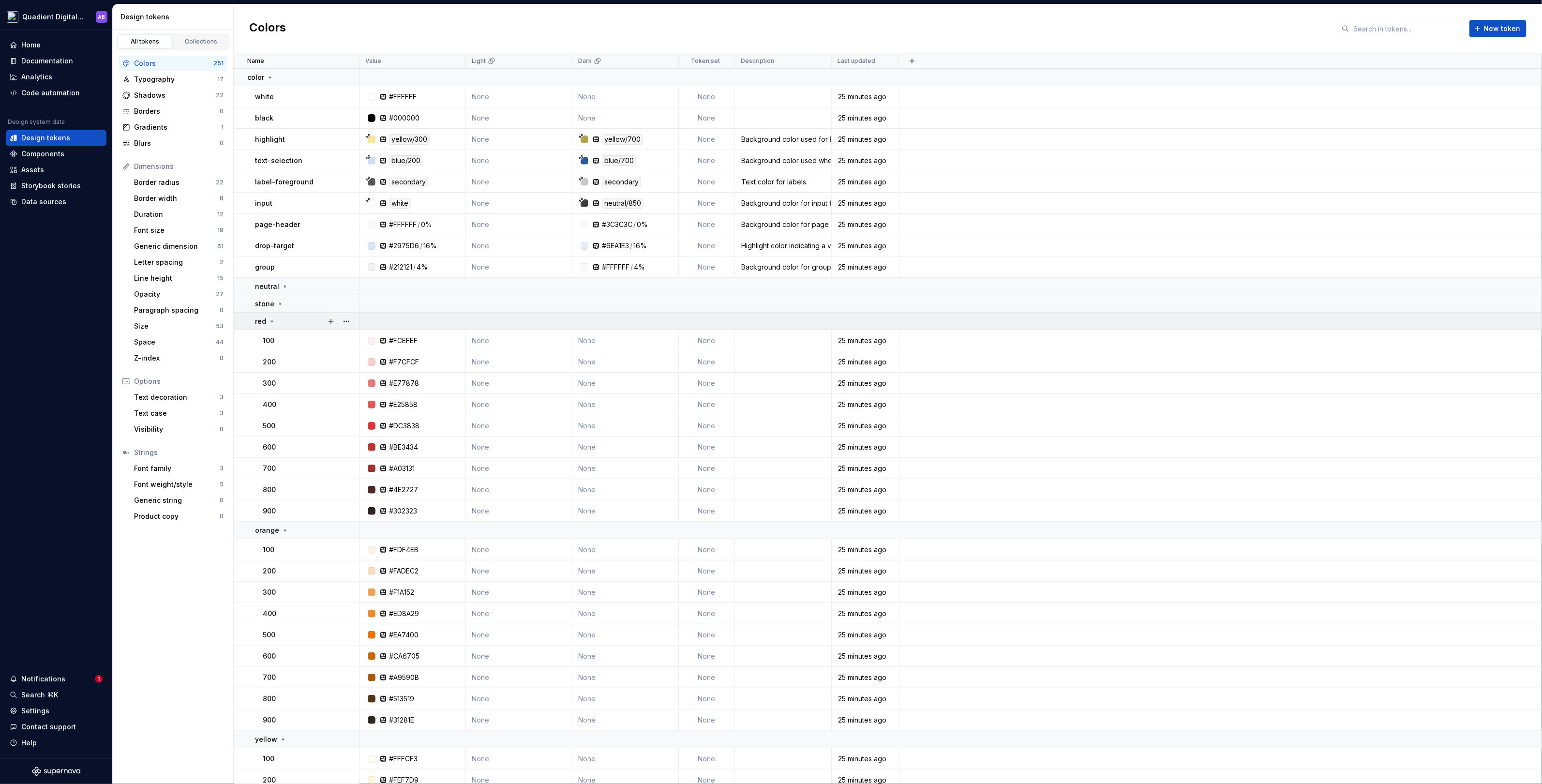
click at [275, 319] on icon at bounding box center [272, 321] width 8 height 8
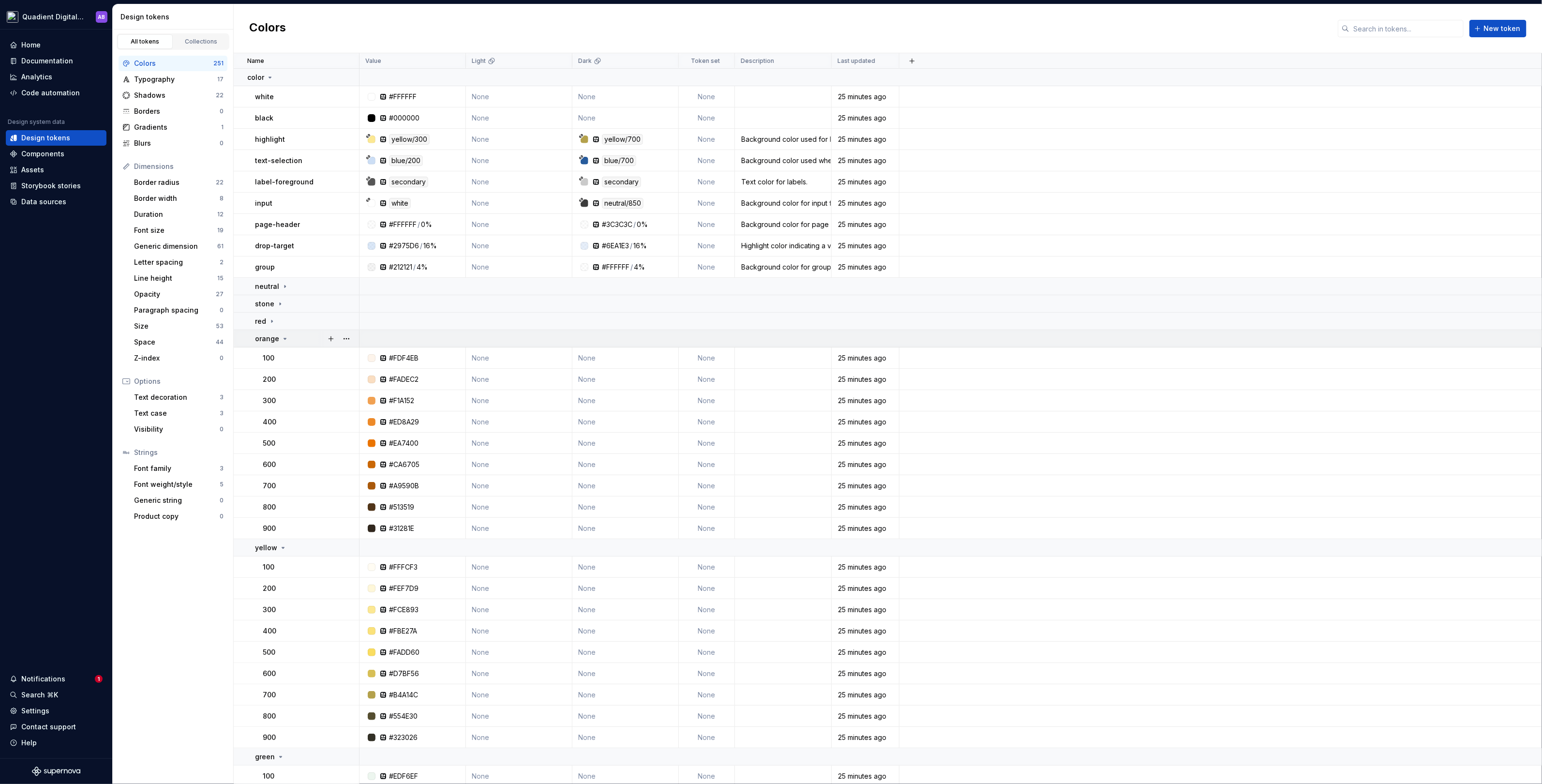
click at [281, 337] on icon at bounding box center [285, 339] width 8 height 8
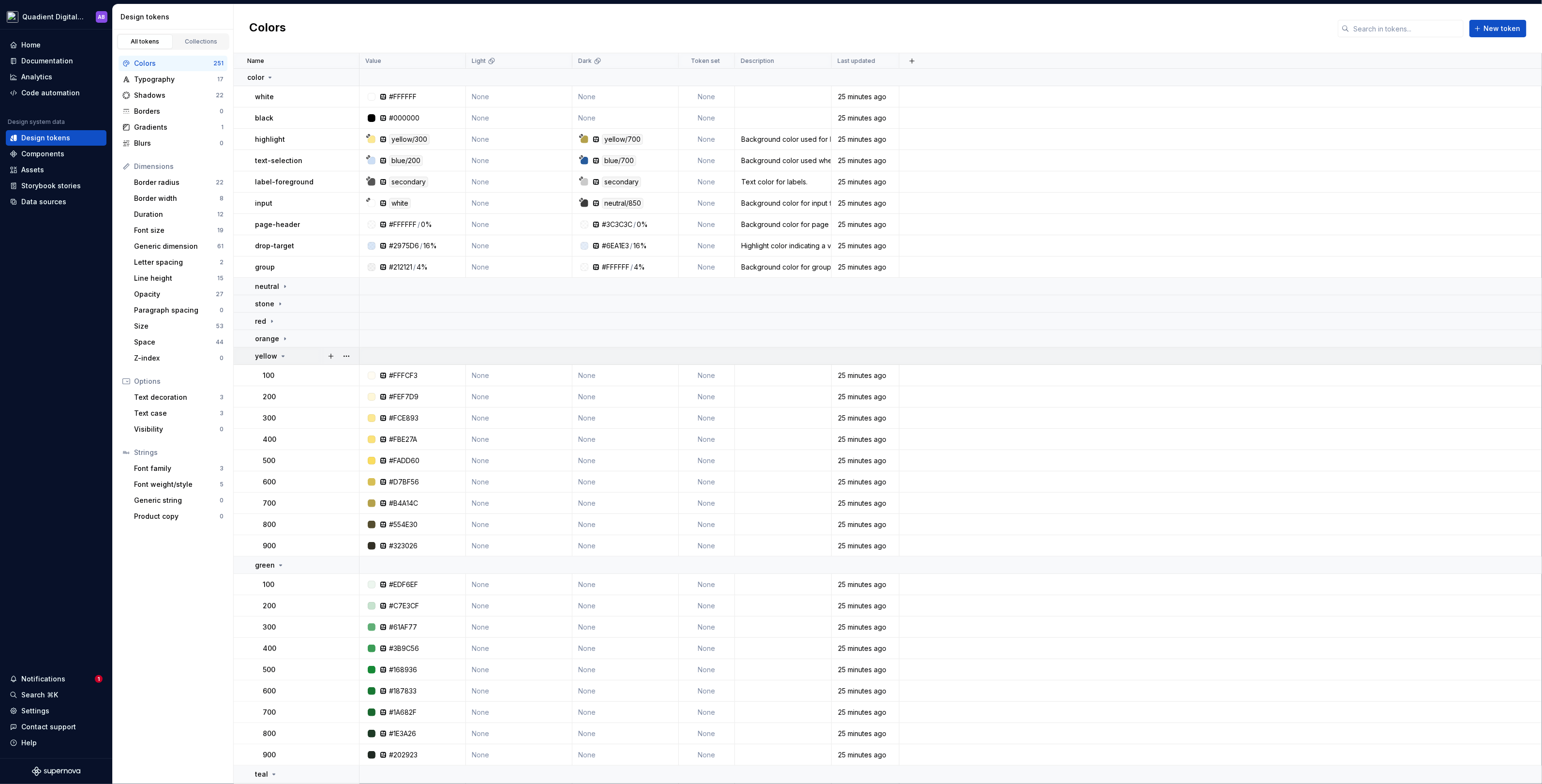
click at [281, 352] on icon at bounding box center [283, 356] width 8 height 8
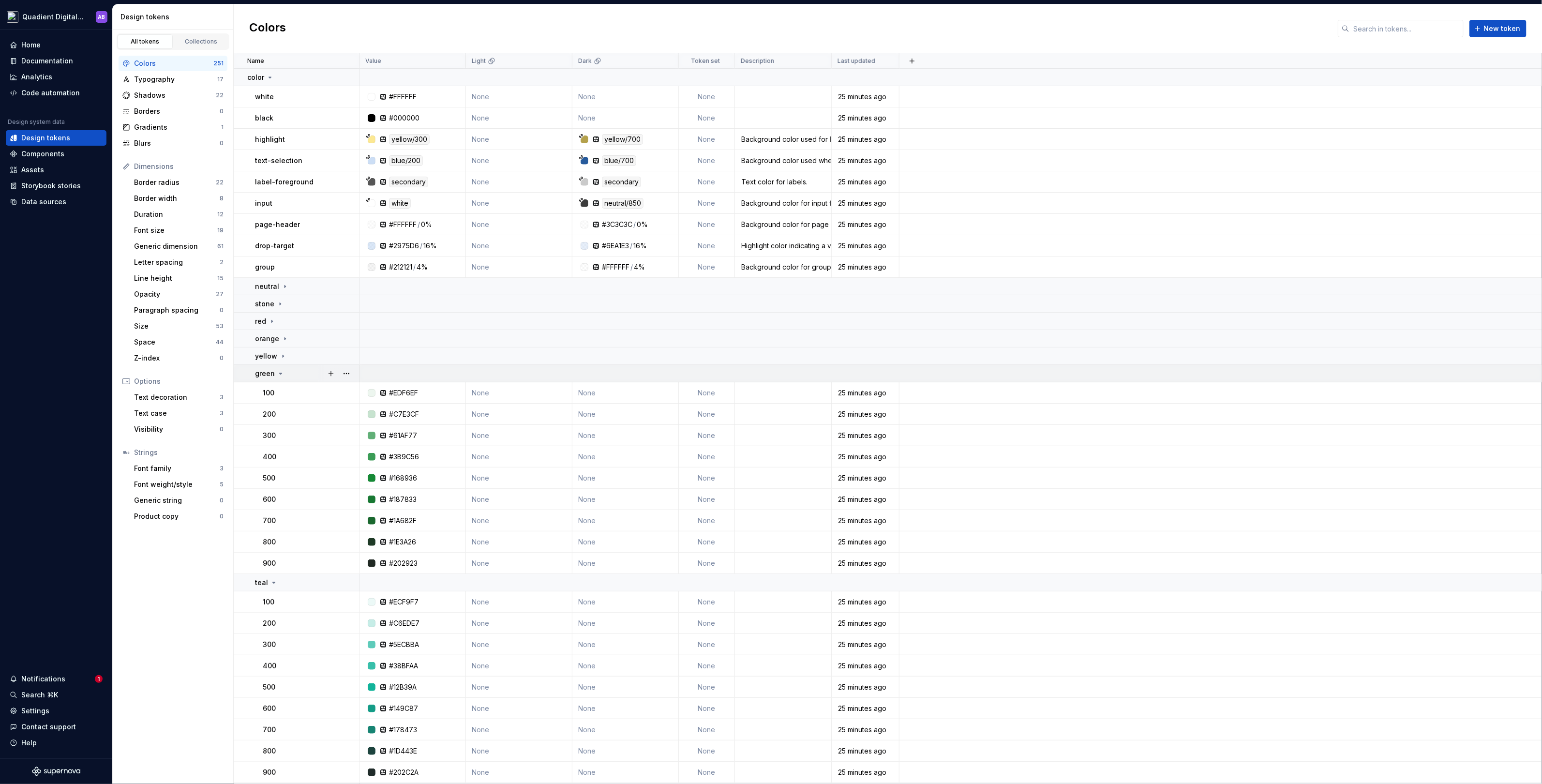
click at [280, 371] on icon at bounding box center [281, 374] width 8 height 8
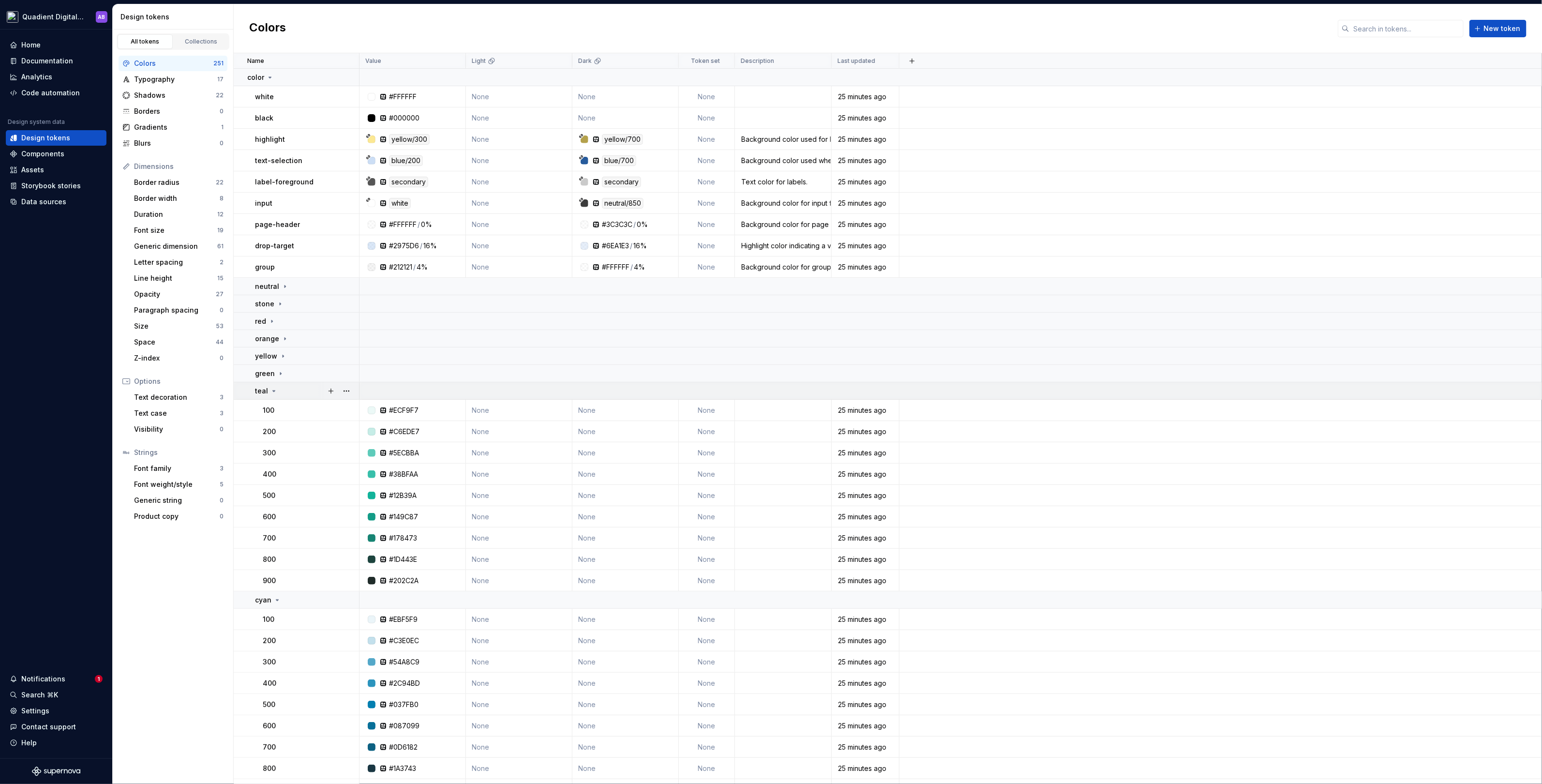
click at [276, 387] on icon at bounding box center [274, 391] width 8 height 8
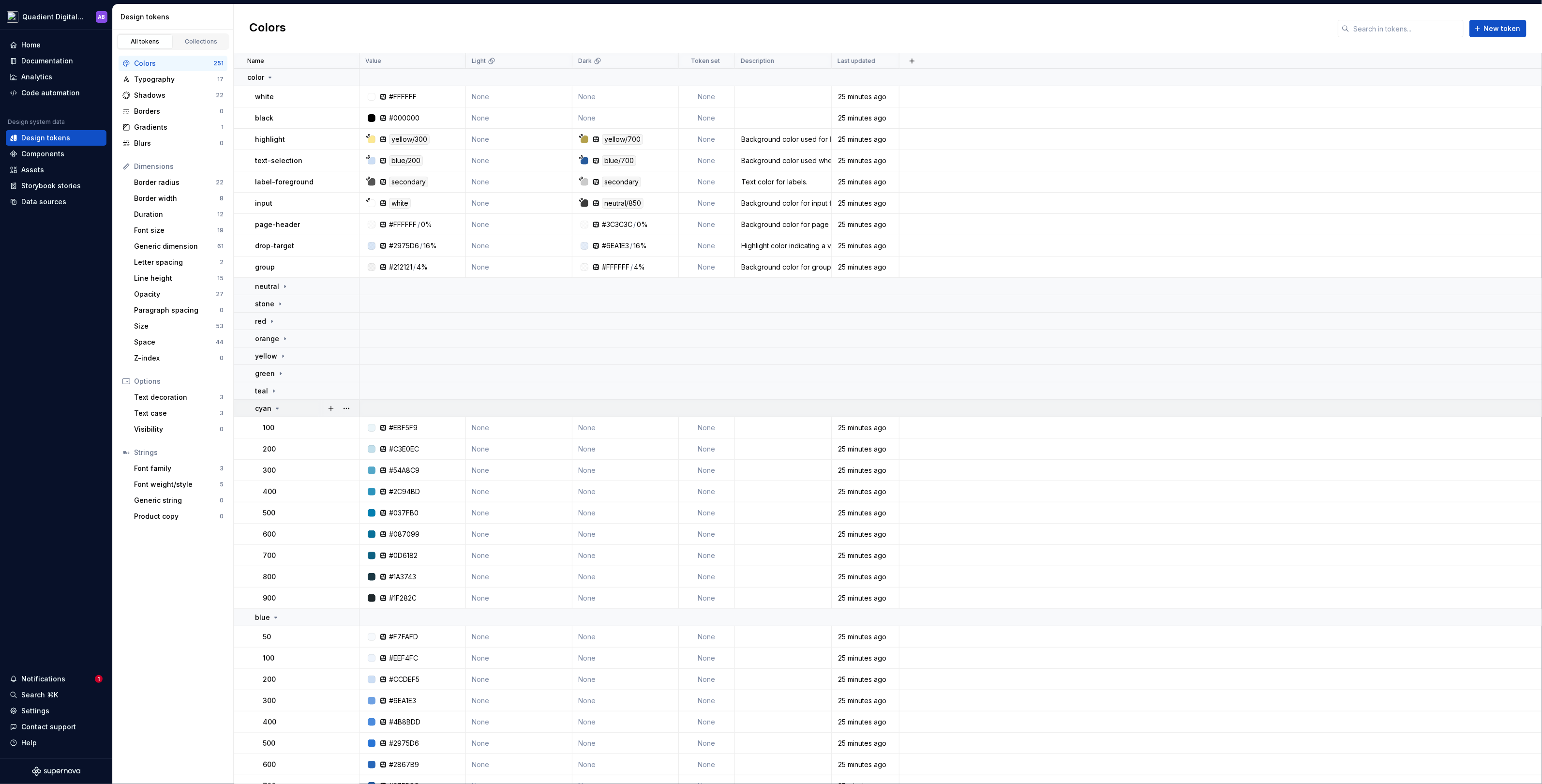
click at [275, 405] on icon at bounding box center [277, 409] width 8 height 8
click at [275, 428] on icon at bounding box center [276, 426] width 8 height 8
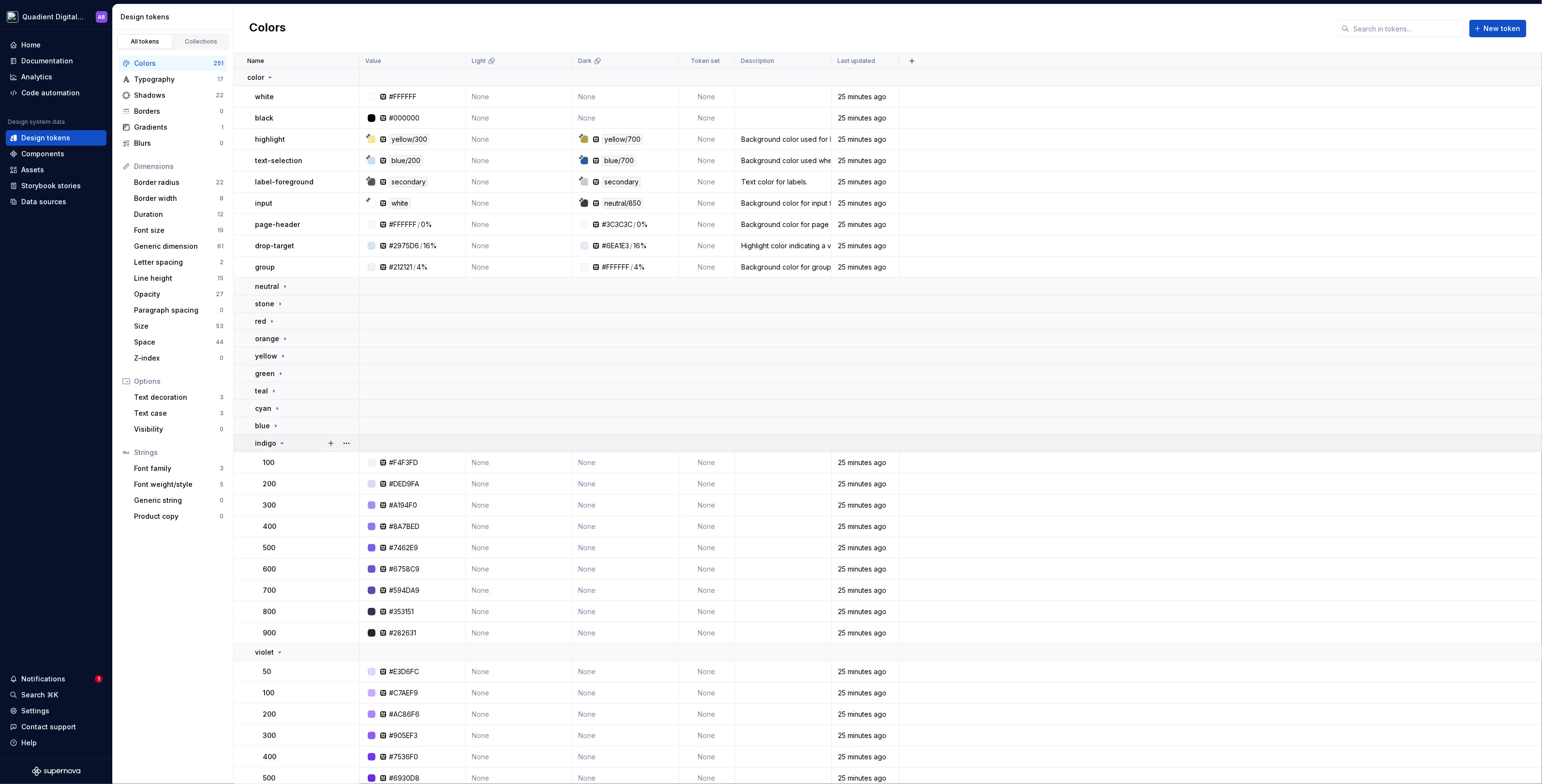
click at [279, 440] on icon at bounding box center [282, 443] width 8 height 8
click at [279, 455] on td "violet" at bounding box center [297, 461] width 126 height 17
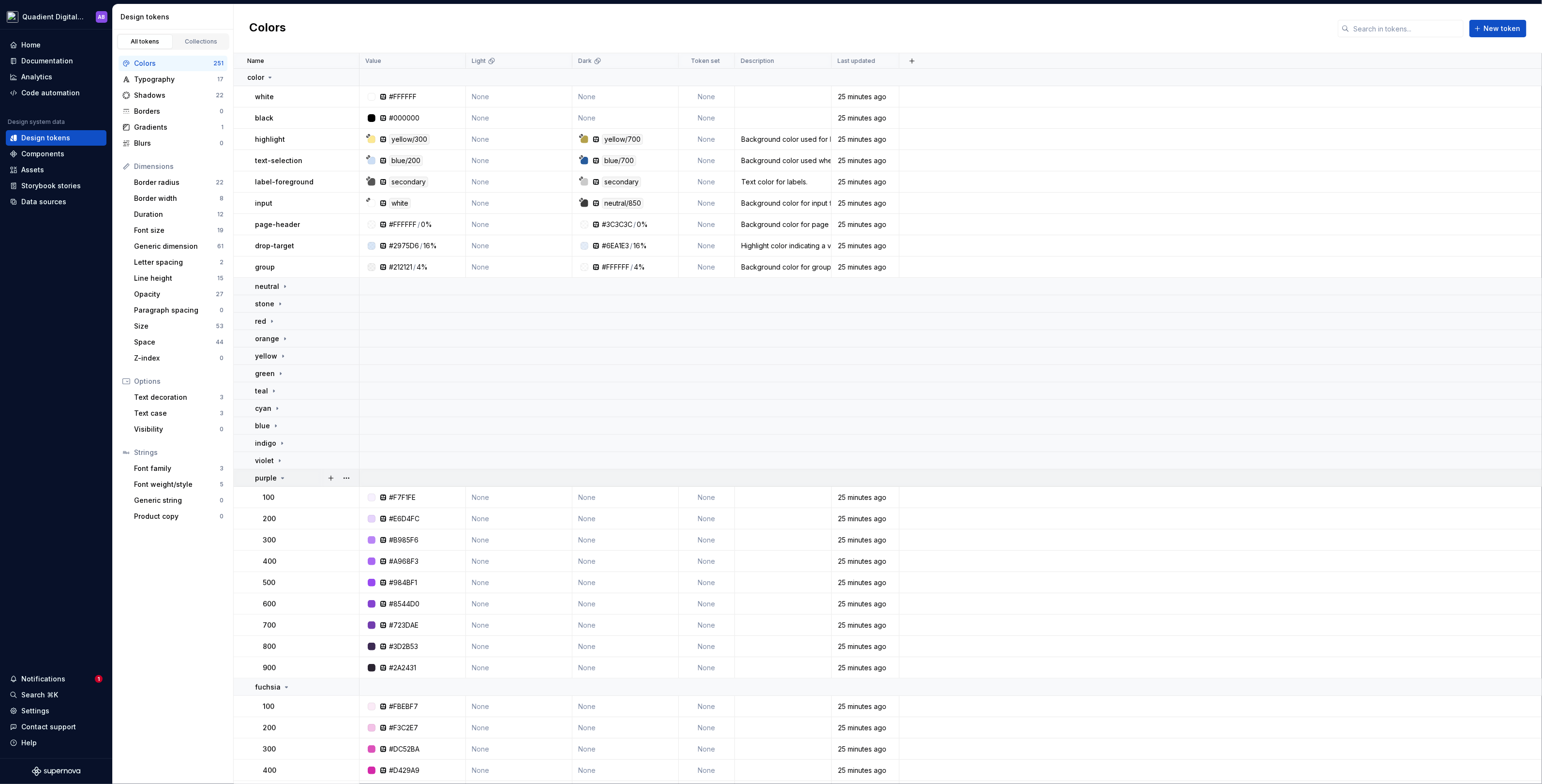
click at [280, 472] on td "purple" at bounding box center [297, 478] width 126 height 17
click at [283, 491] on icon at bounding box center [287, 495] width 8 height 8
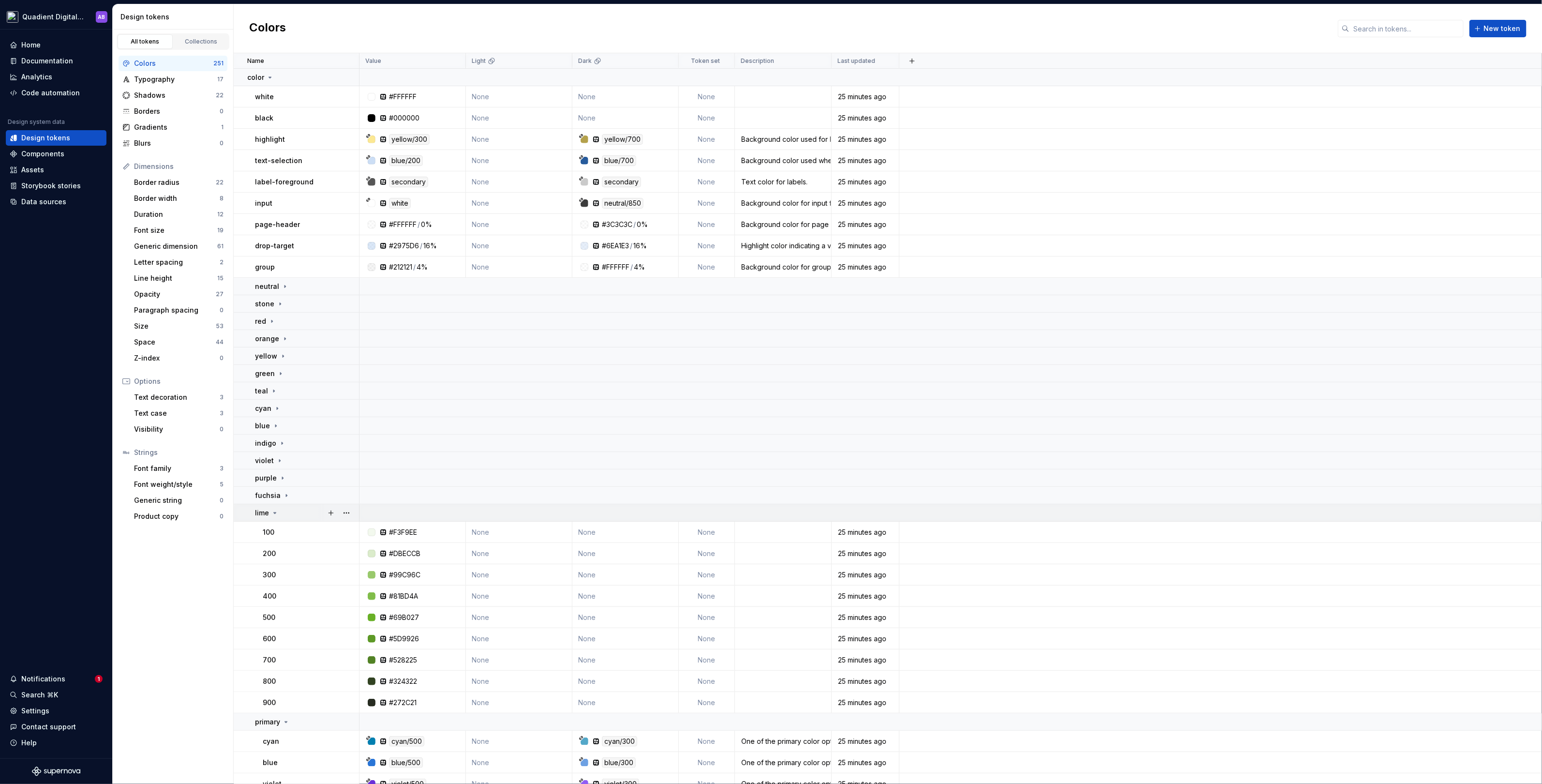
click at [272, 512] on icon at bounding box center [275, 513] width 8 height 8
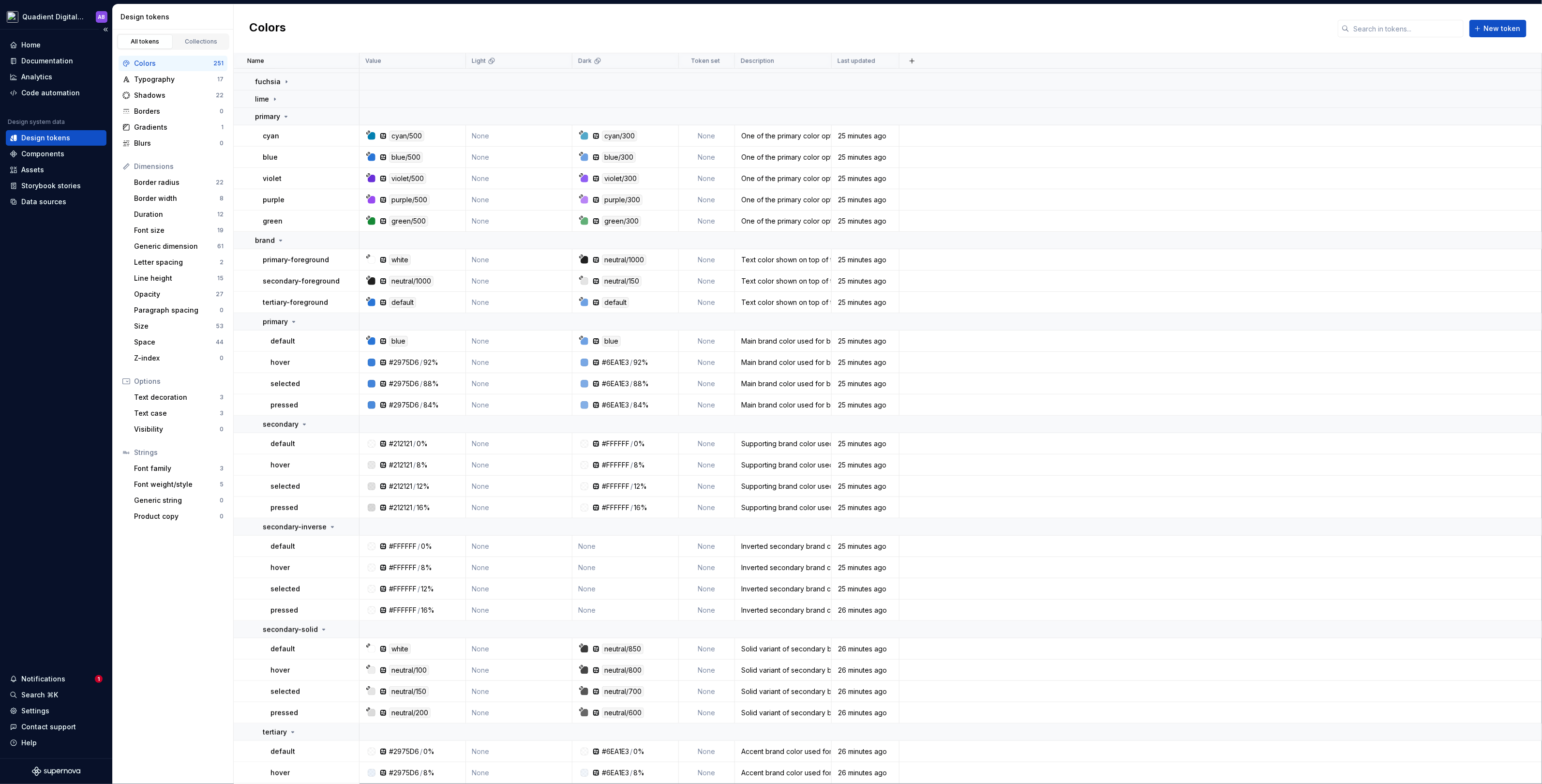
scroll to position [185, 0]
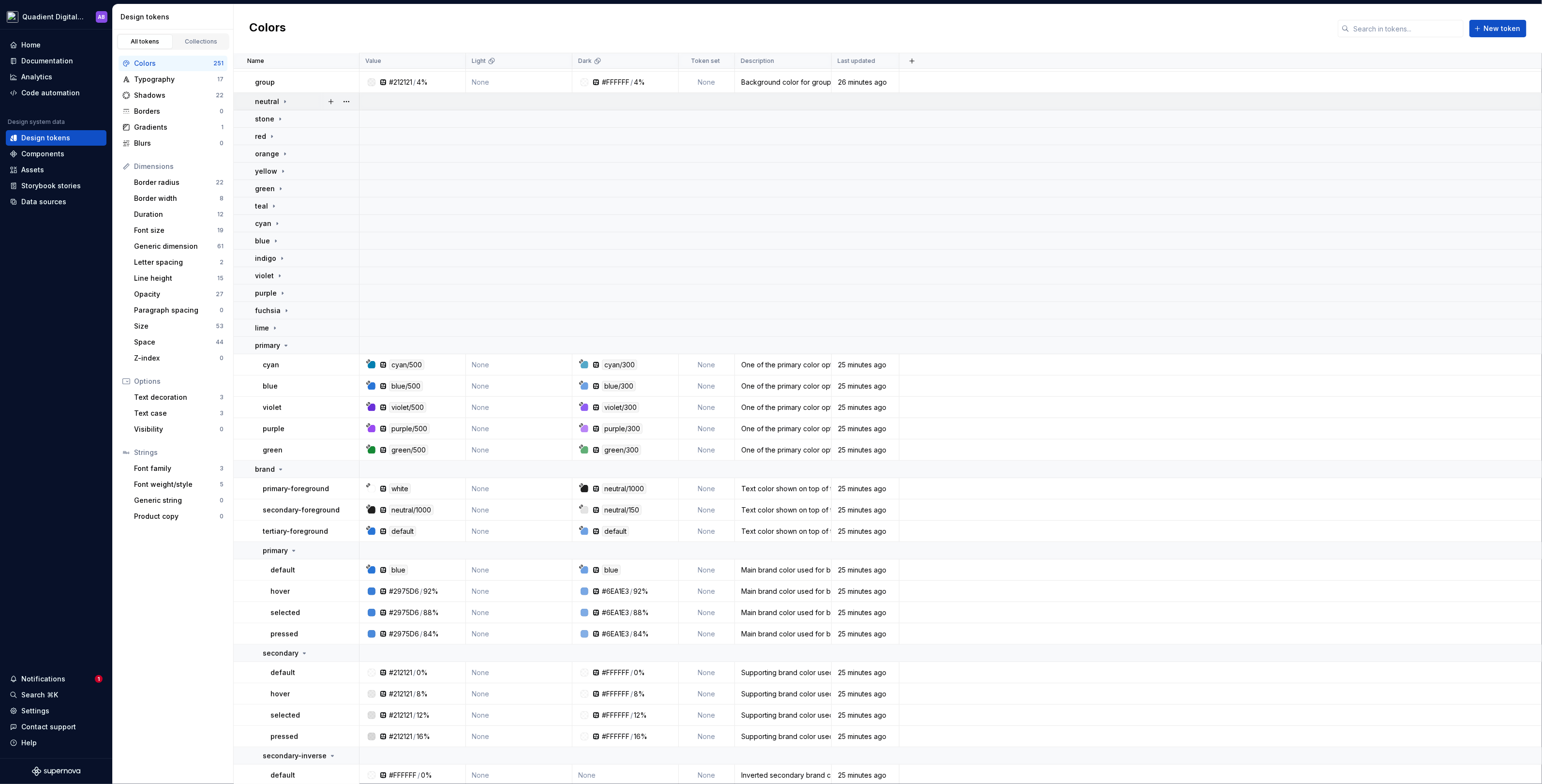
click at [285, 100] on icon at bounding box center [285, 101] width 1 height 3
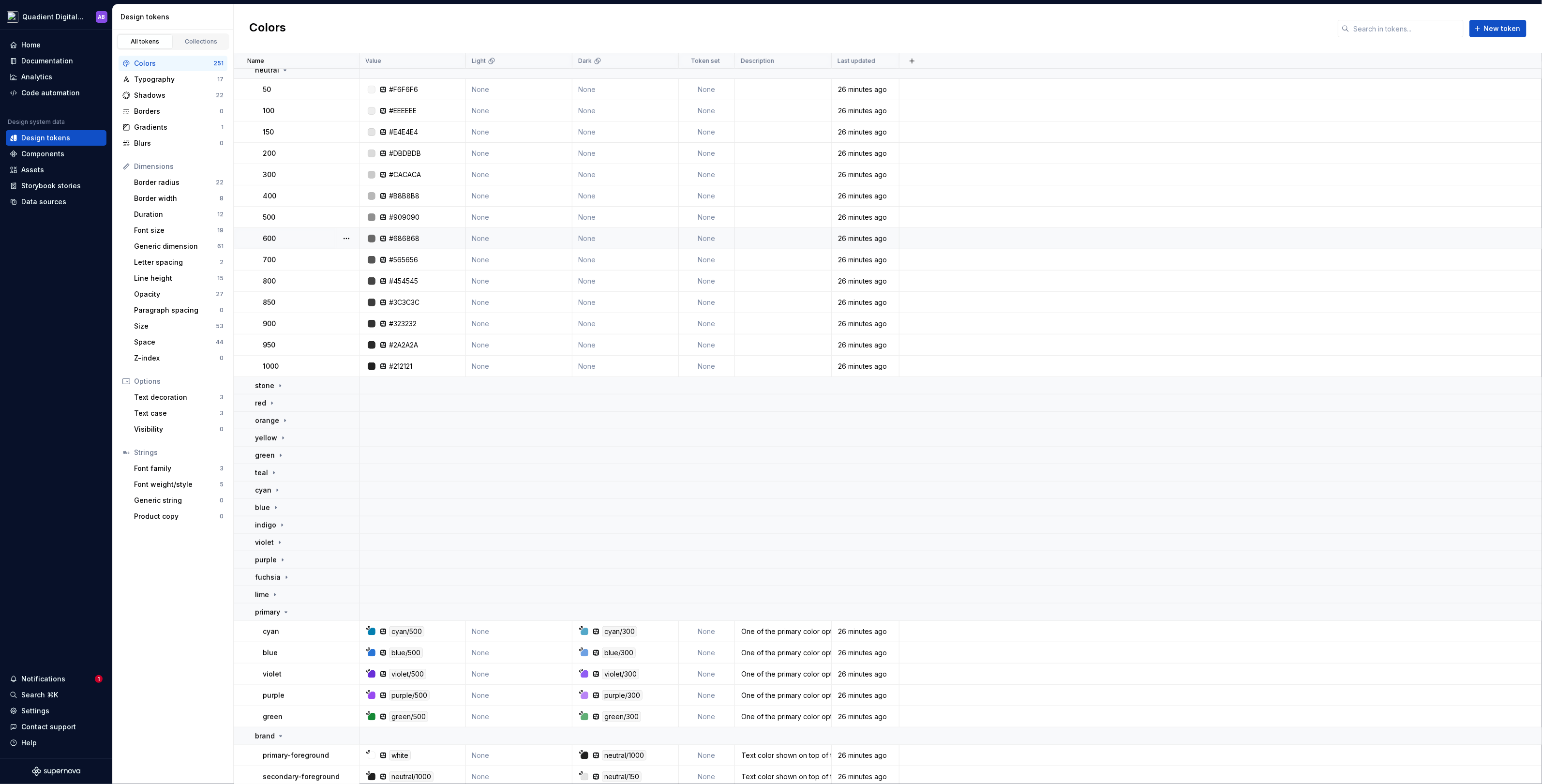
scroll to position [218, 0]
click at [277, 379] on div "stone" at bounding box center [270, 383] width 29 height 10
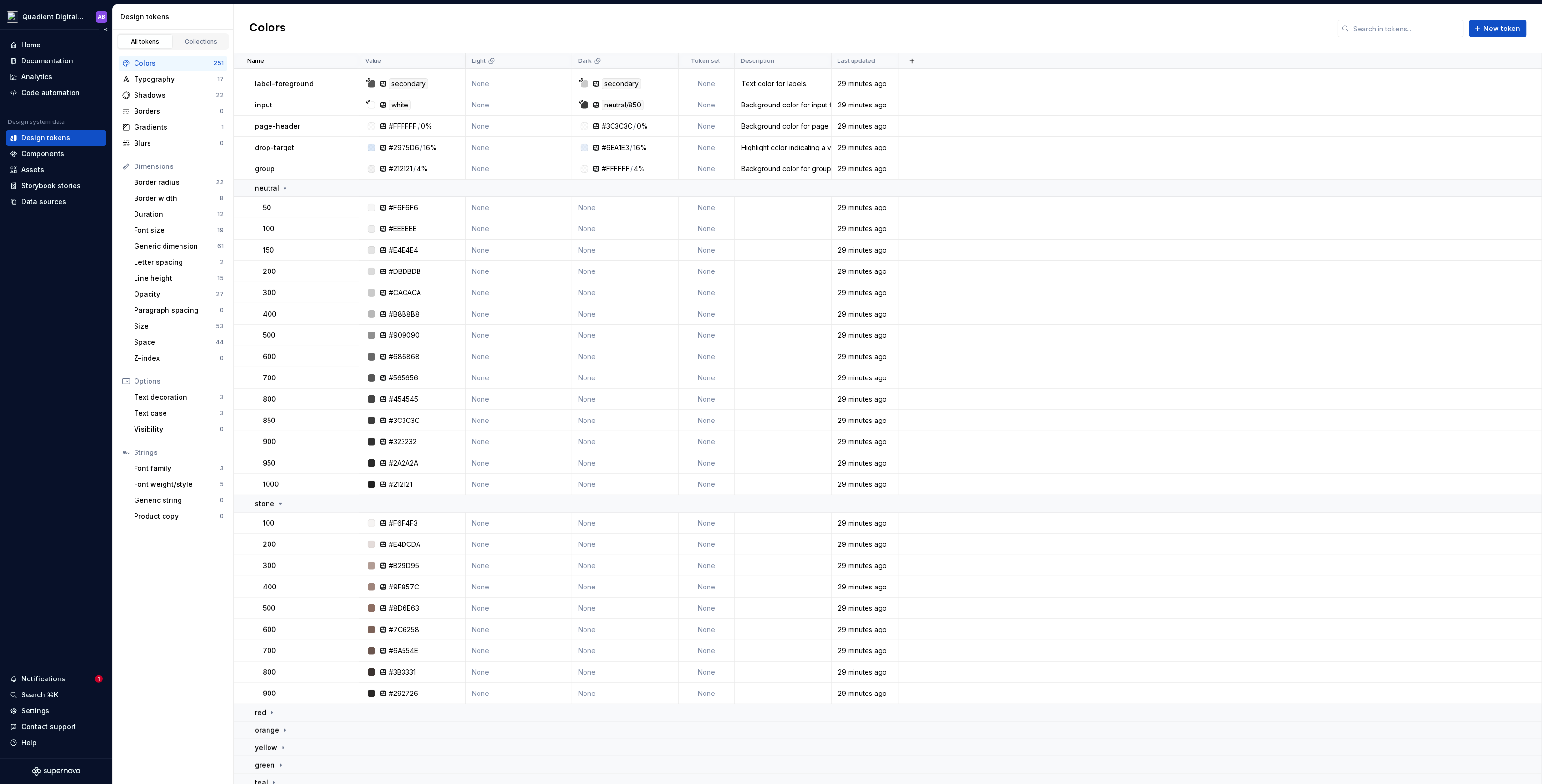
scroll to position [0, 0]
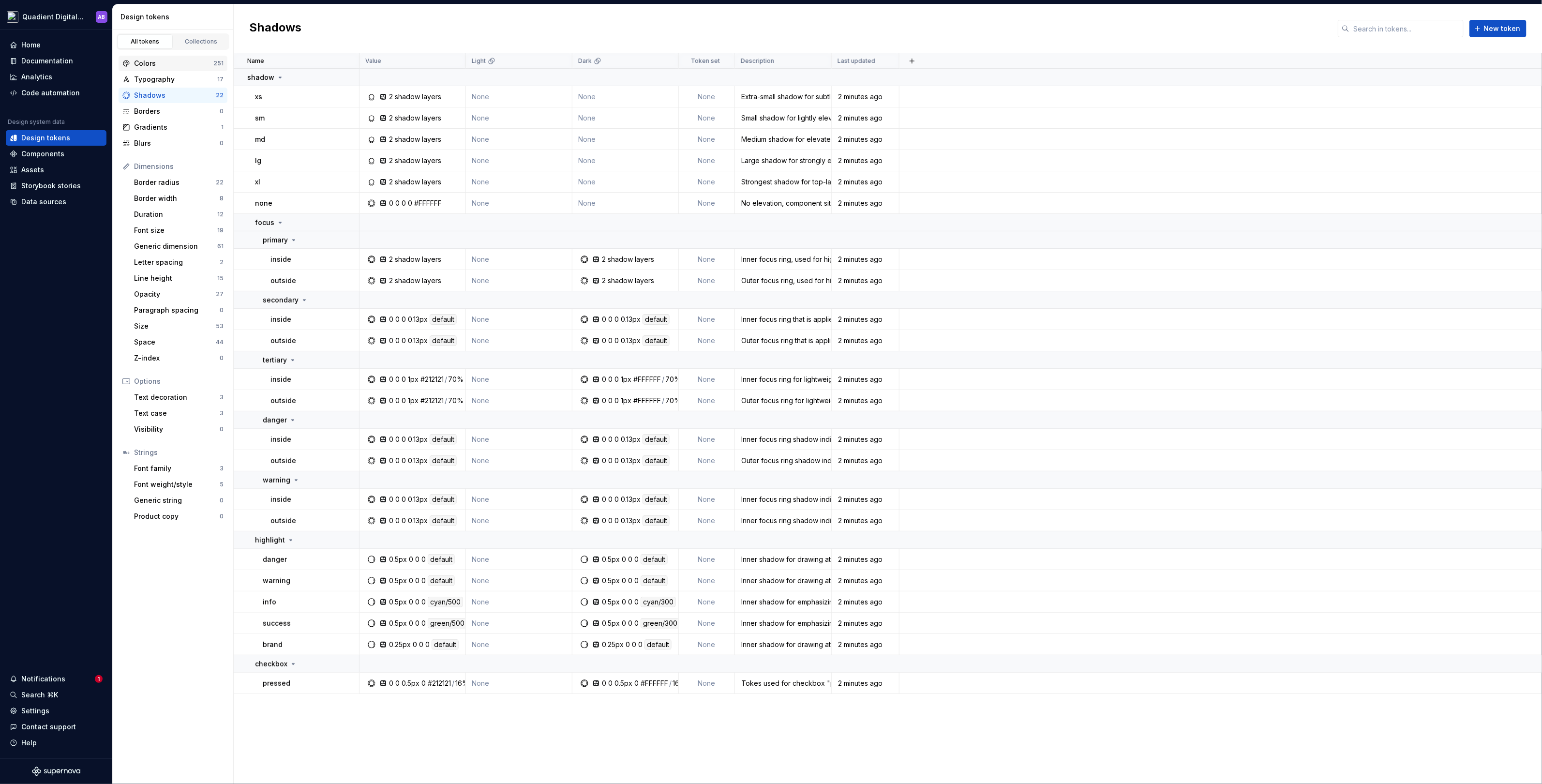
click at [221, 63] on div "251" at bounding box center [218, 63] width 10 height 8
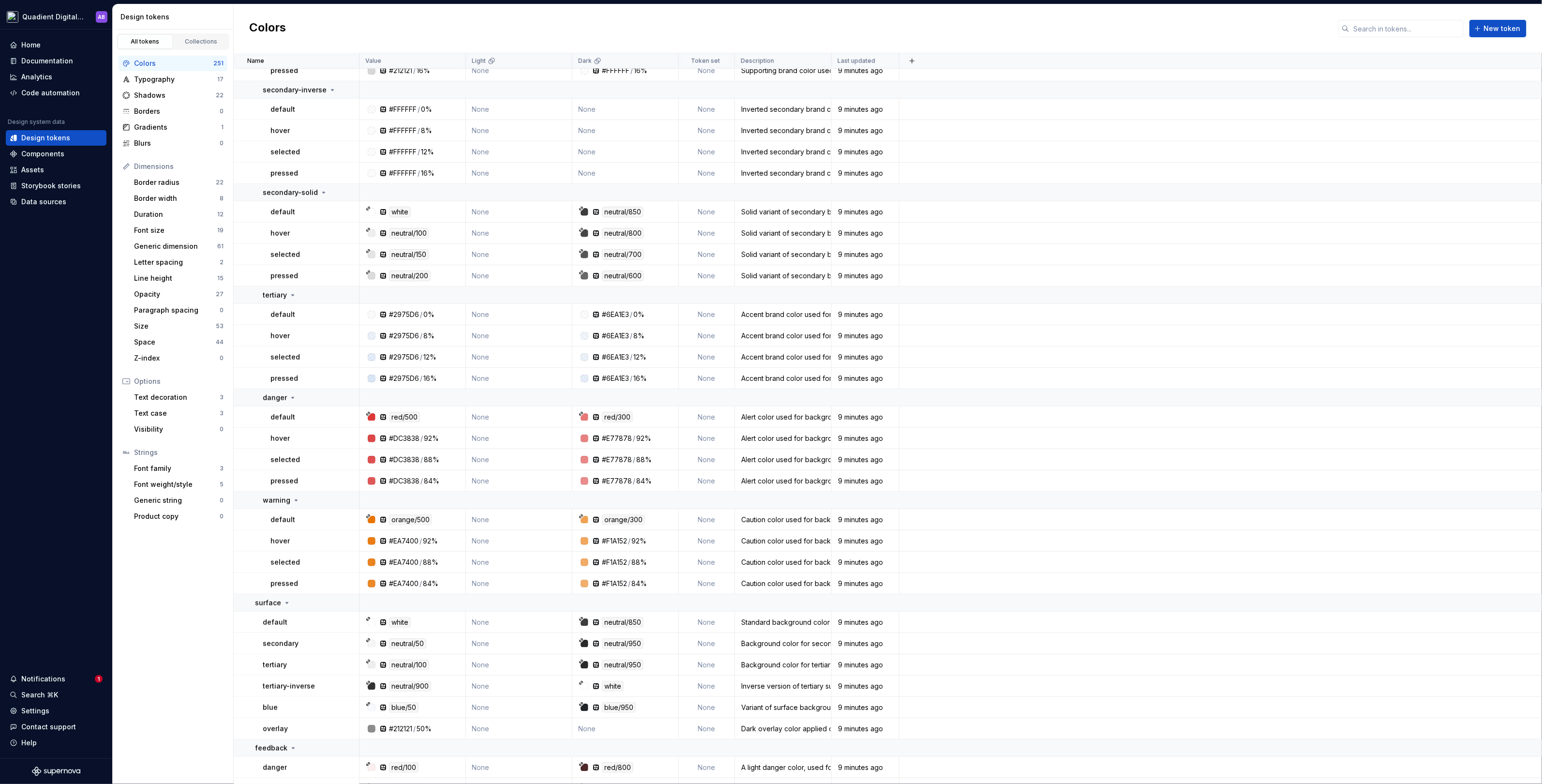
scroll to position [3799, 0]
